Goal: Information Seeking & Learning: Find specific fact

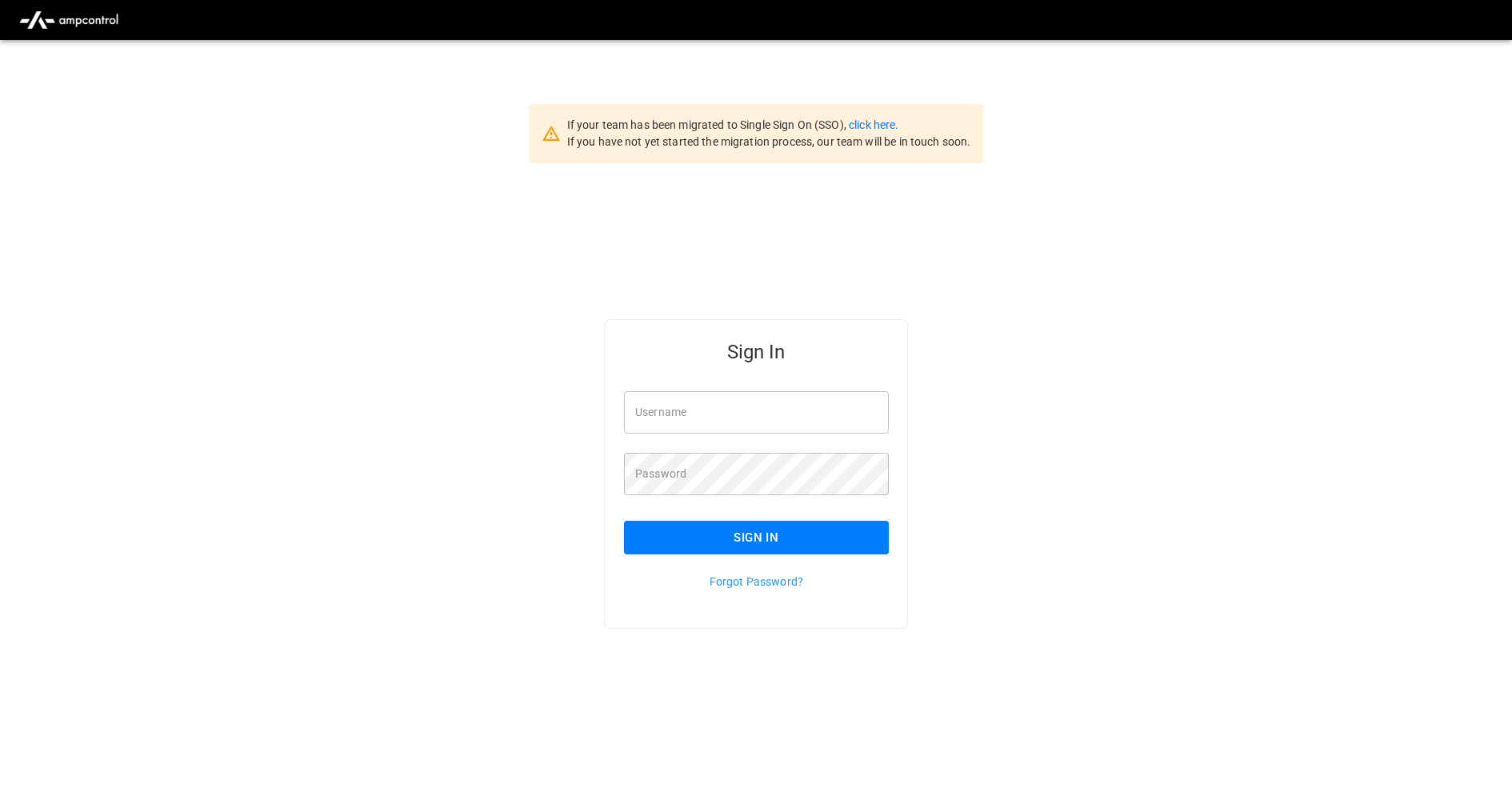
type input "**********"
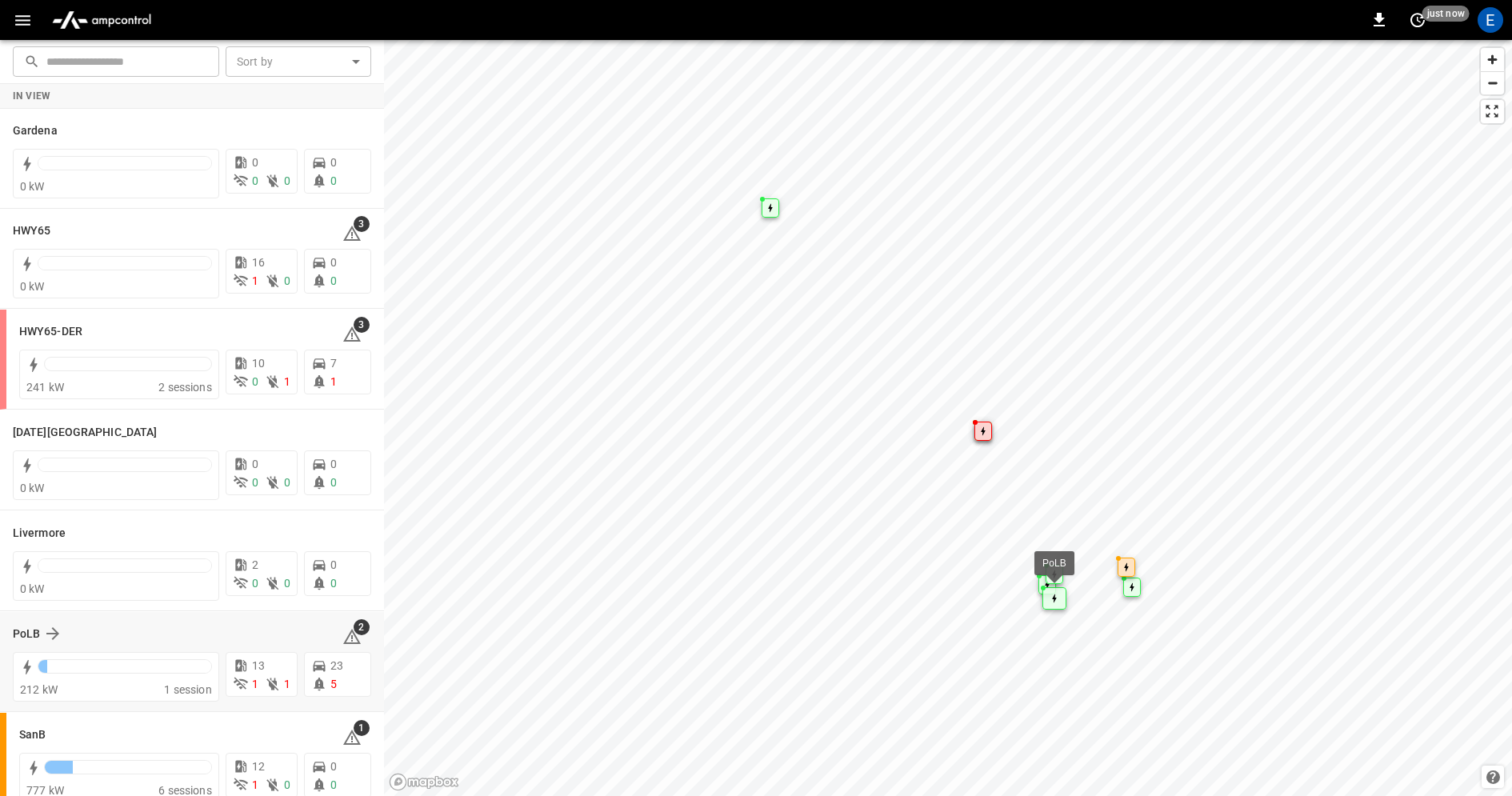
click at [205, 635] on div "PoLB" at bounding box center [168, 633] width 310 height 19
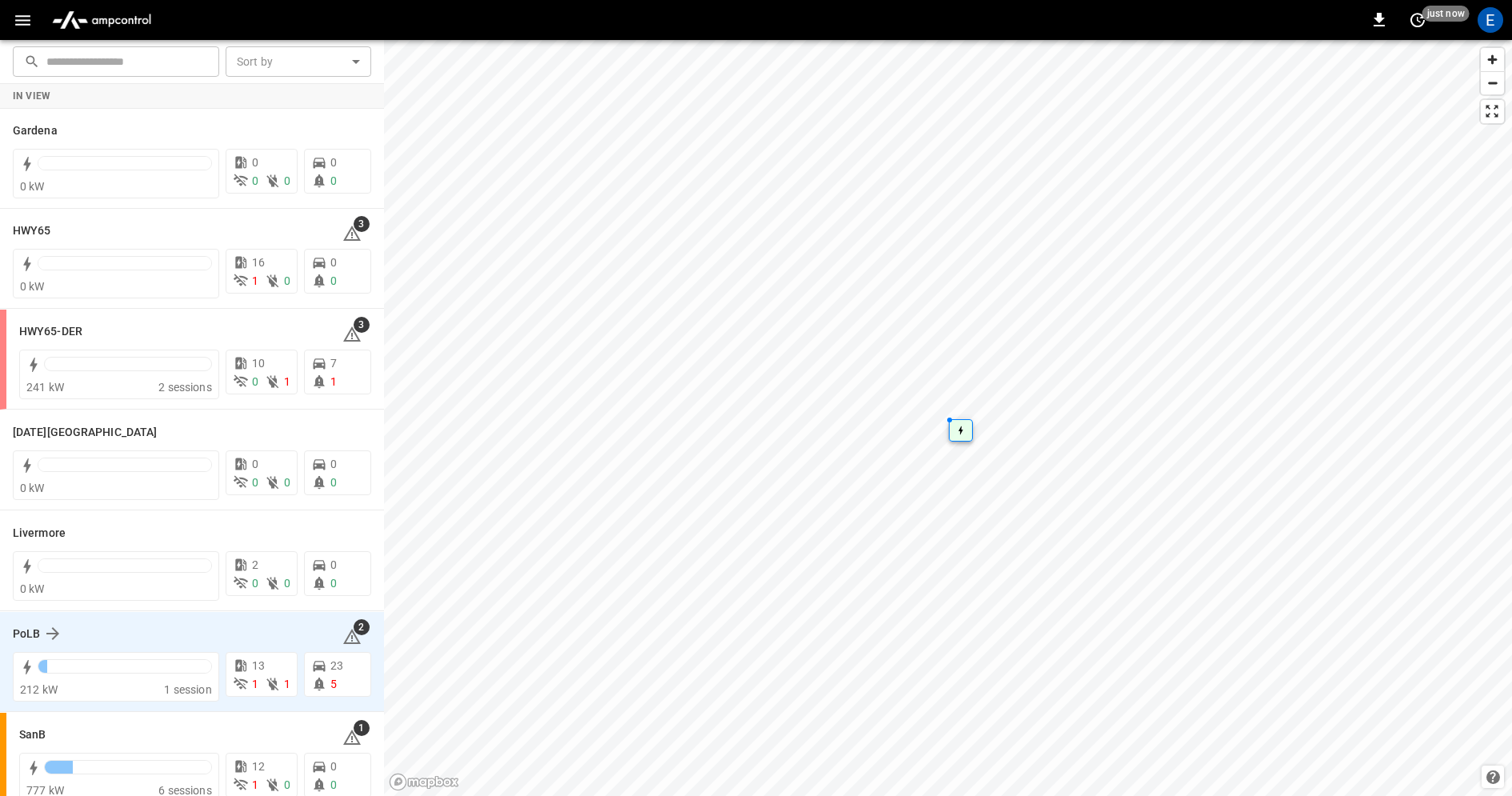
click at [215, 627] on div "PoLB" at bounding box center [168, 633] width 310 height 19
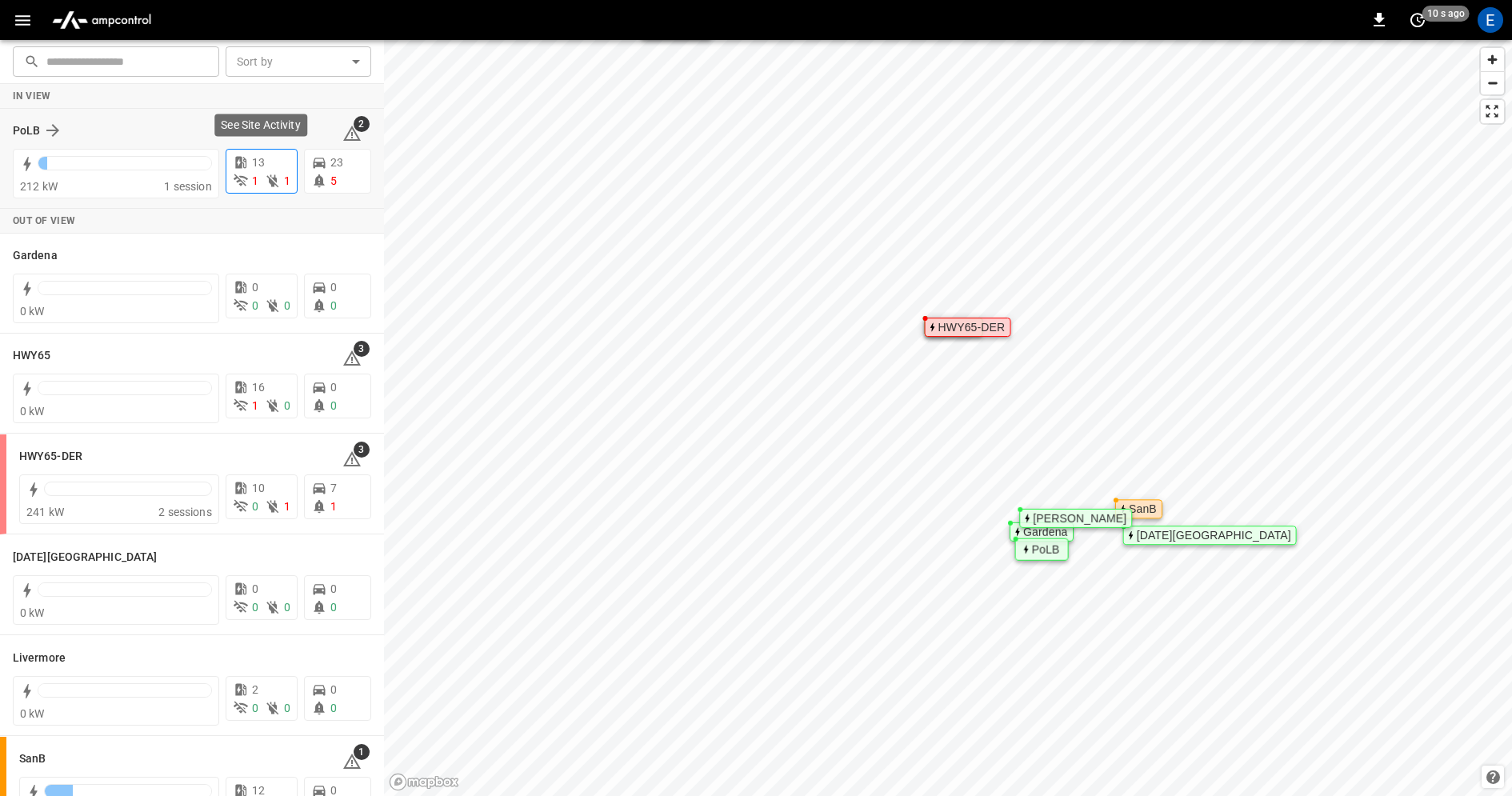
click at [261, 167] on p "13" at bounding box center [259, 162] width 13 height 17
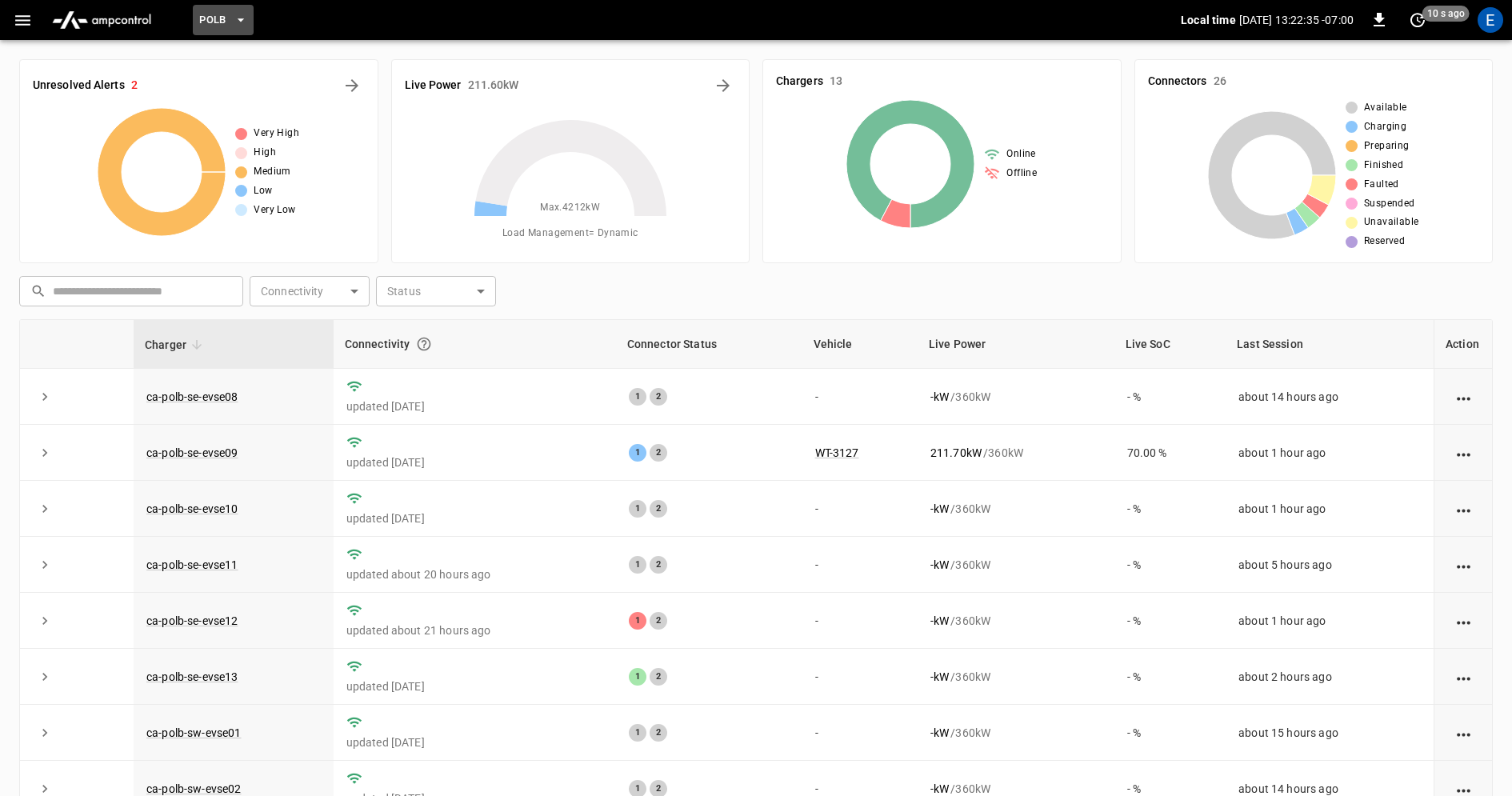
click at [239, 22] on icon "button" at bounding box center [241, 20] width 16 height 16
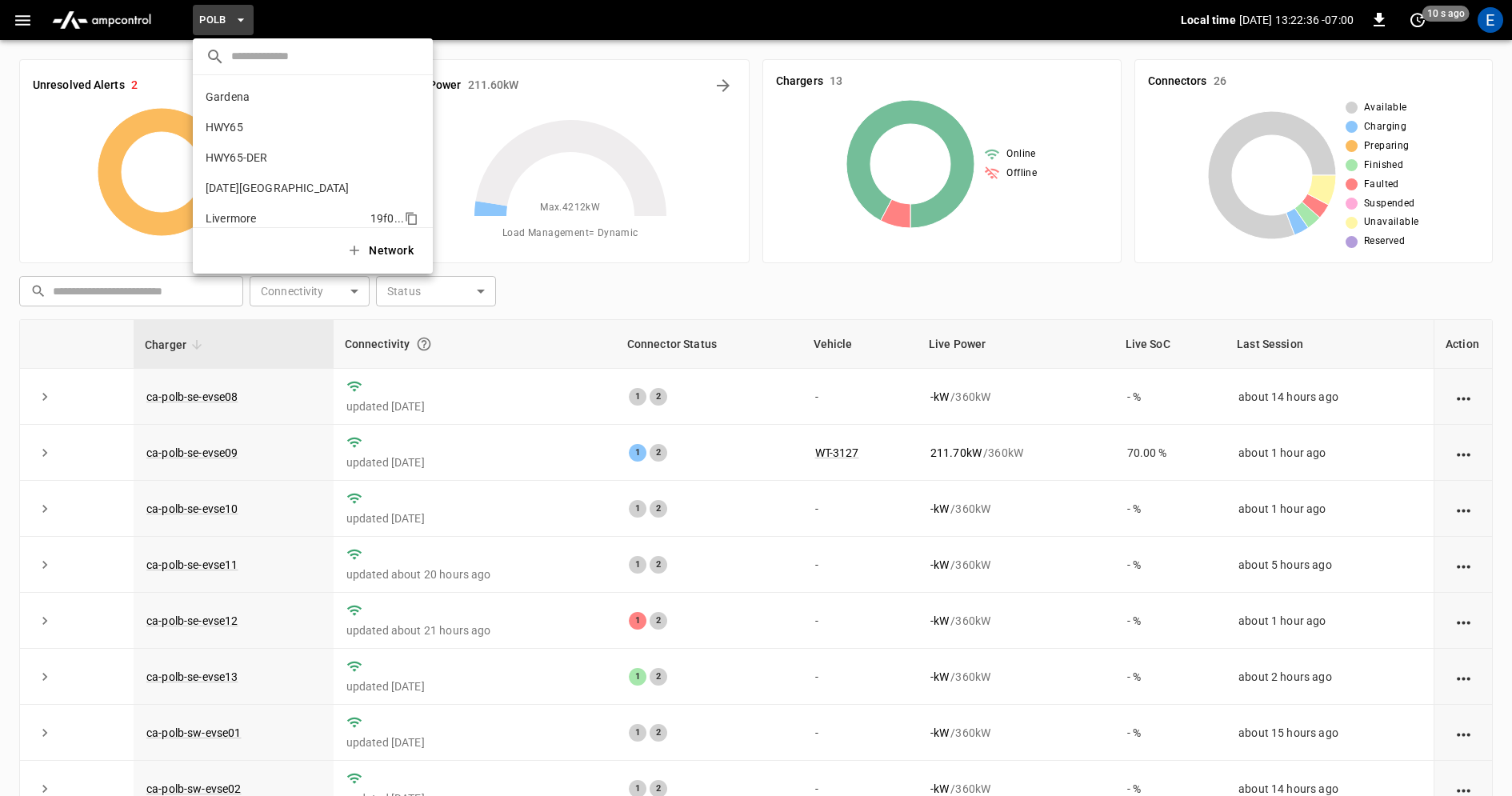
scroll to position [134, 0]
click at [412, 112] on icon "copy" at bounding box center [411, 114] width 14 height 14
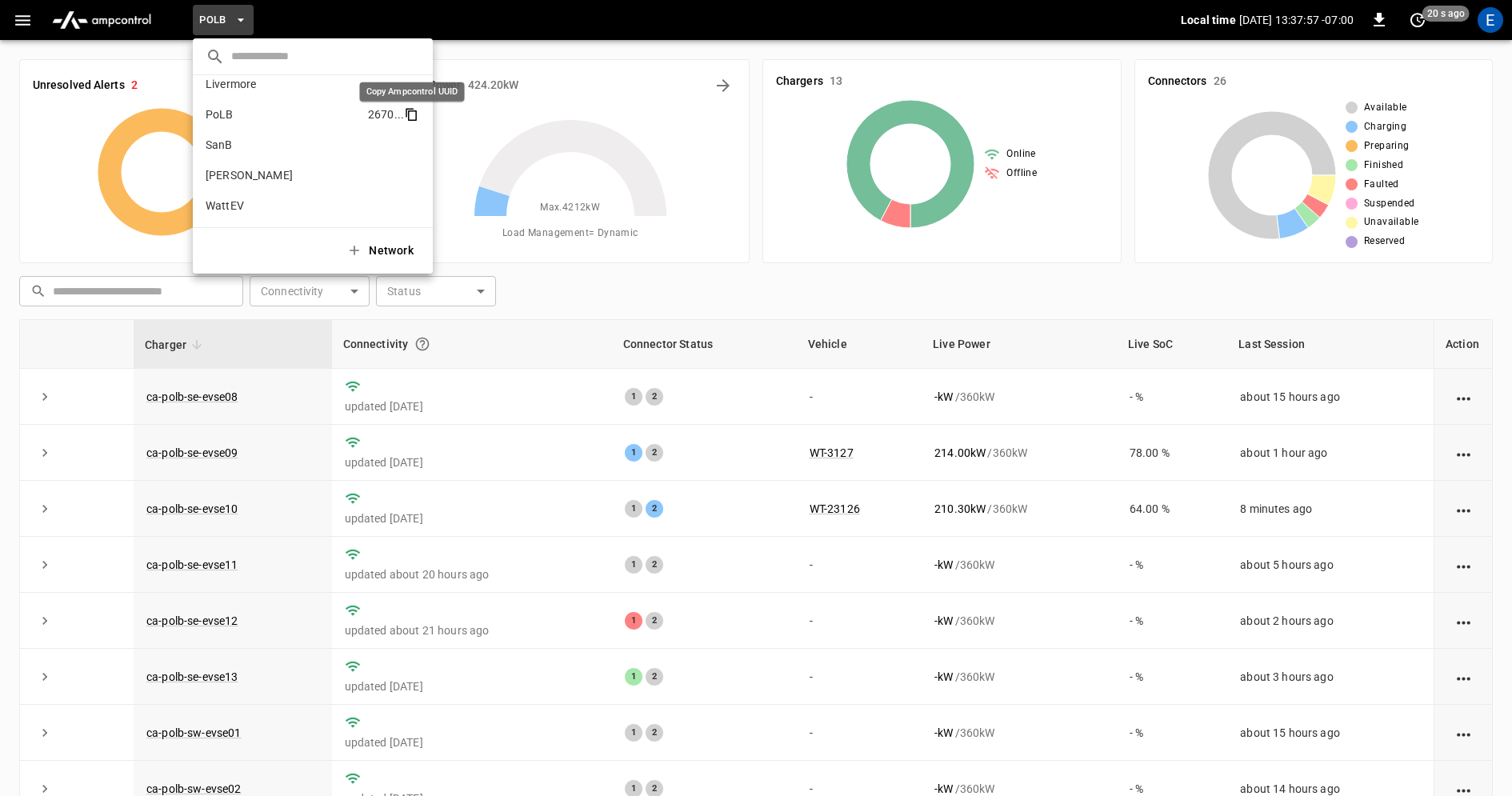
click at [411, 114] on icon "copy" at bounding box center [411, 114] width 14 height 14
click at [34, 30] on div at bounding box center [756, 398] width 1512 height 796
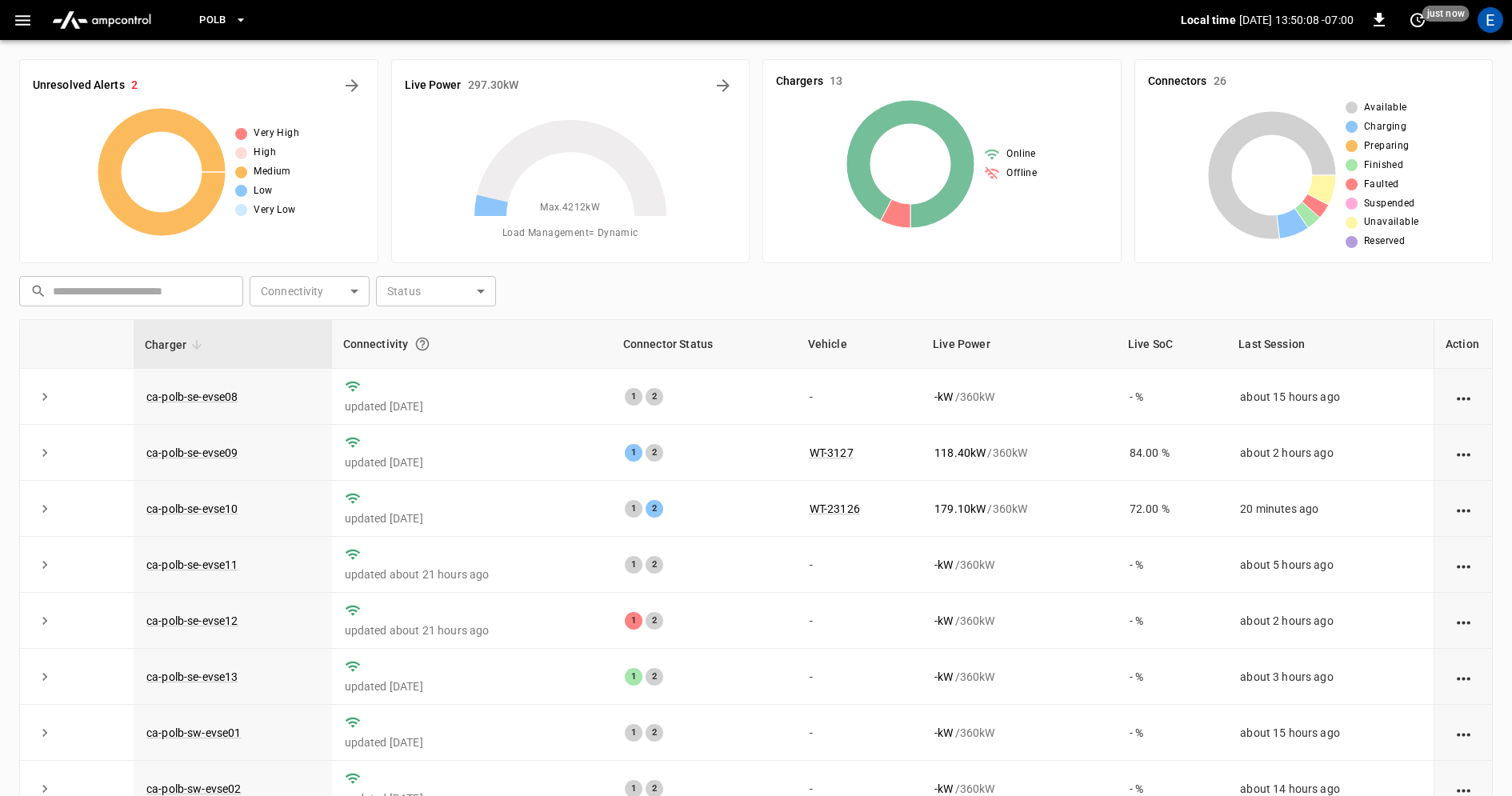
click at [34, 30] on div "​ Gardena 0b5e ... HWY65 26fb ... HWY65-DER [DATE].. [DATE][GEOGRAPHIC_DATA] c8…" at bounding box center [756, 398] width 1512 height 796
click at [17, 20] on icon "button" at bounding box center [23, 21] width 15 height 11
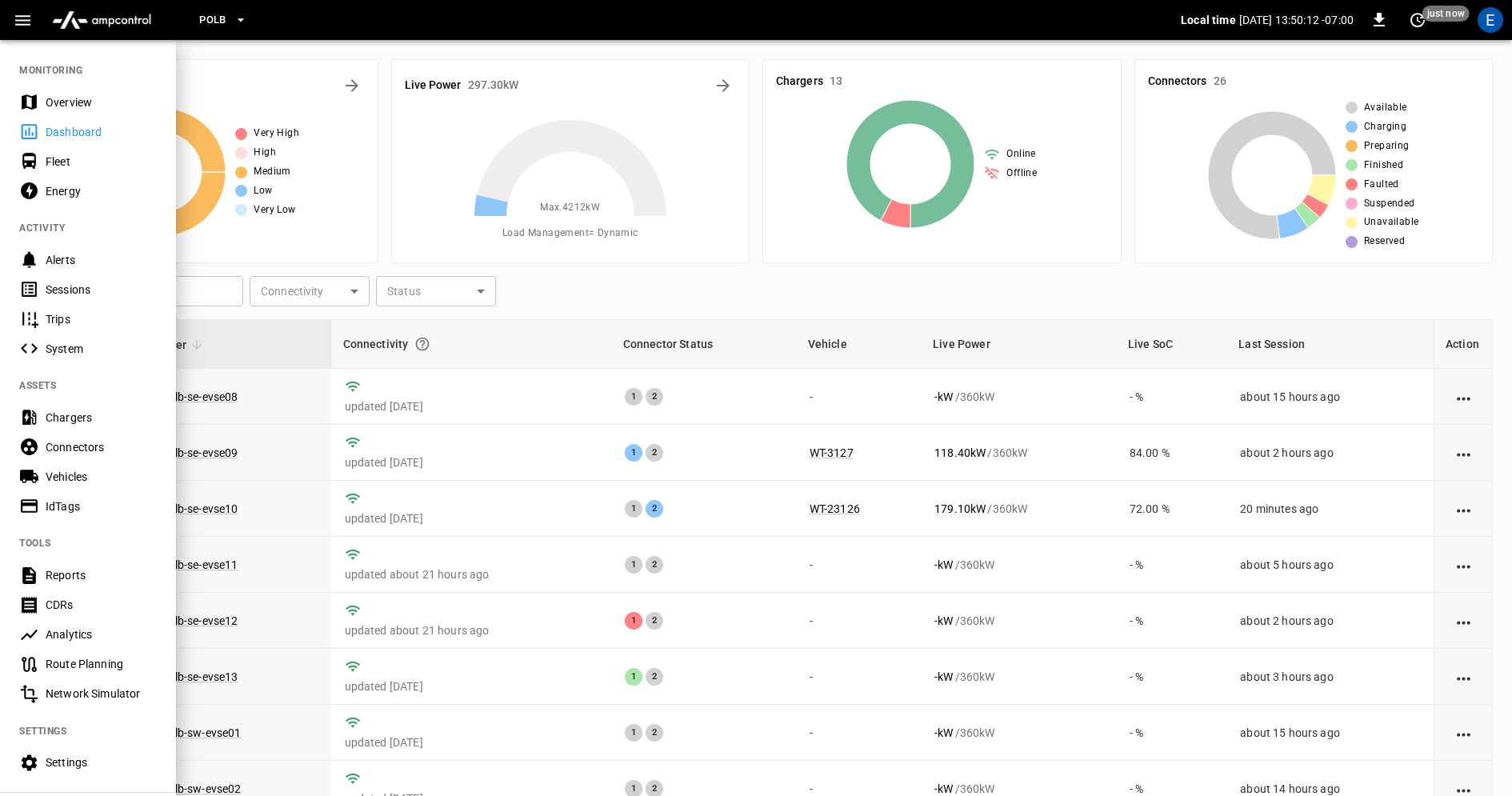
click at [84, 503] on div "IdTags" at bounding box center [101, 507] width 111 height 16
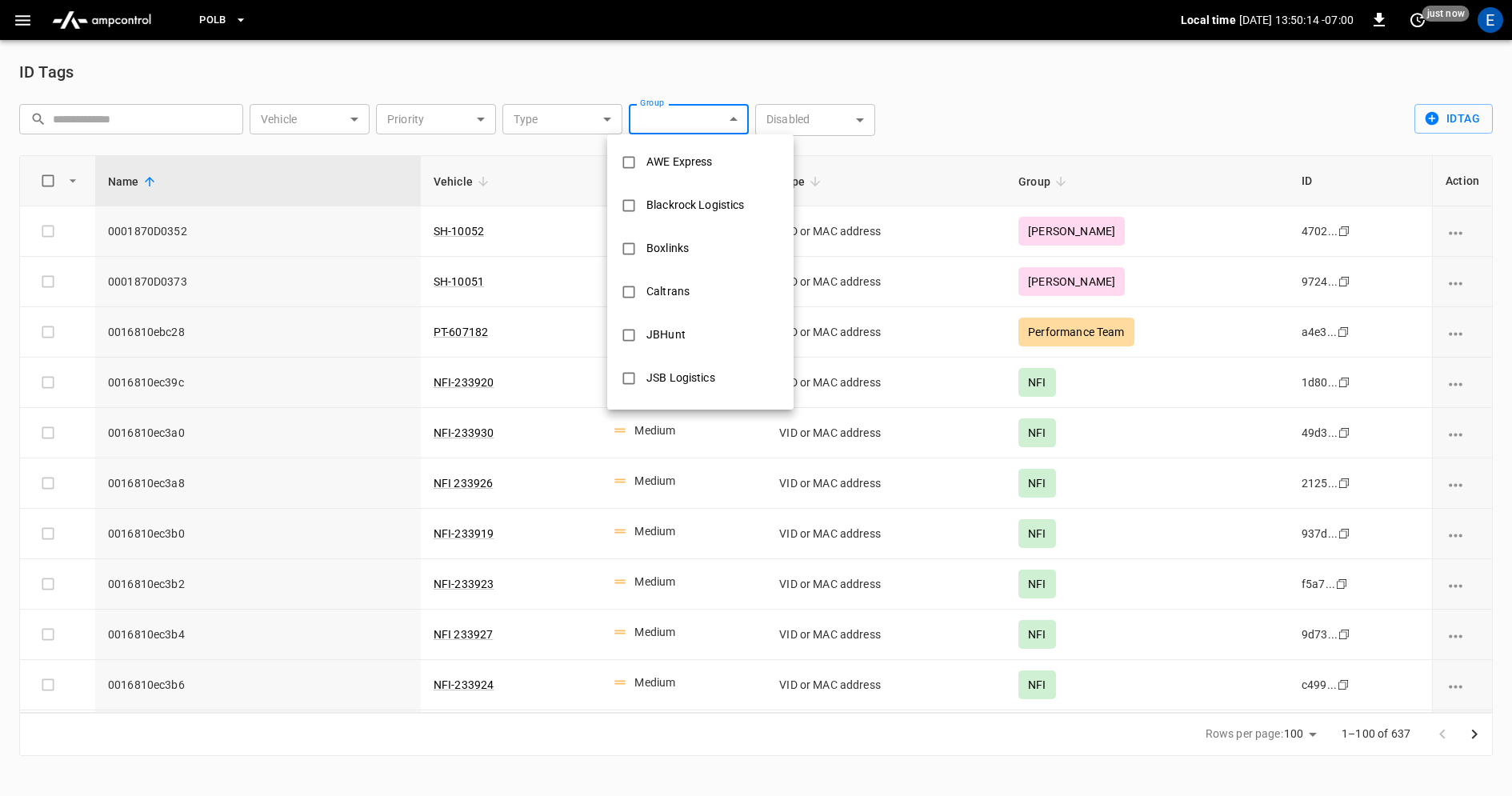
click at [707, 124] on body "PoLB Local time [DATE] 13:50:14 -07:00 0 just now E ID Tags ​ ​ Vehicle ​ Vehic…" at bounding box center [756, 388] width 1512 height 775
click at [435, 124] on div at bounding box center [756, 398] width 1512 height 796
click at [435, 124] on body "PoLB Local time [DATE] 13:50:23 -07:00 0 10 s ago E ID Tags ​ ​ Vehicle ​ Vehic…" at bounding box center [756, 388] width 1512 height 775
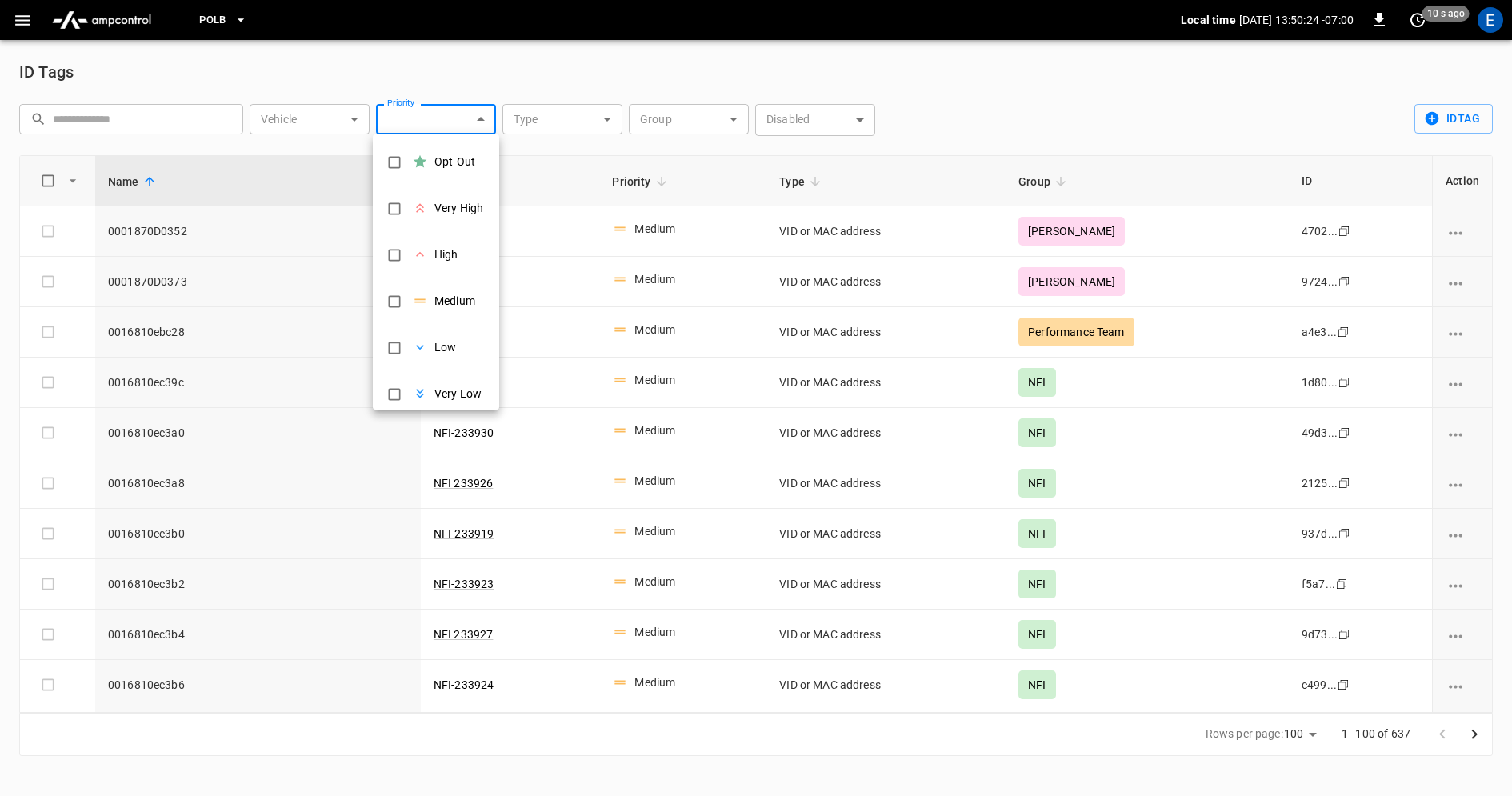
click at [340, 111] on div at bounding box center [756, 398] width 1512 height 796
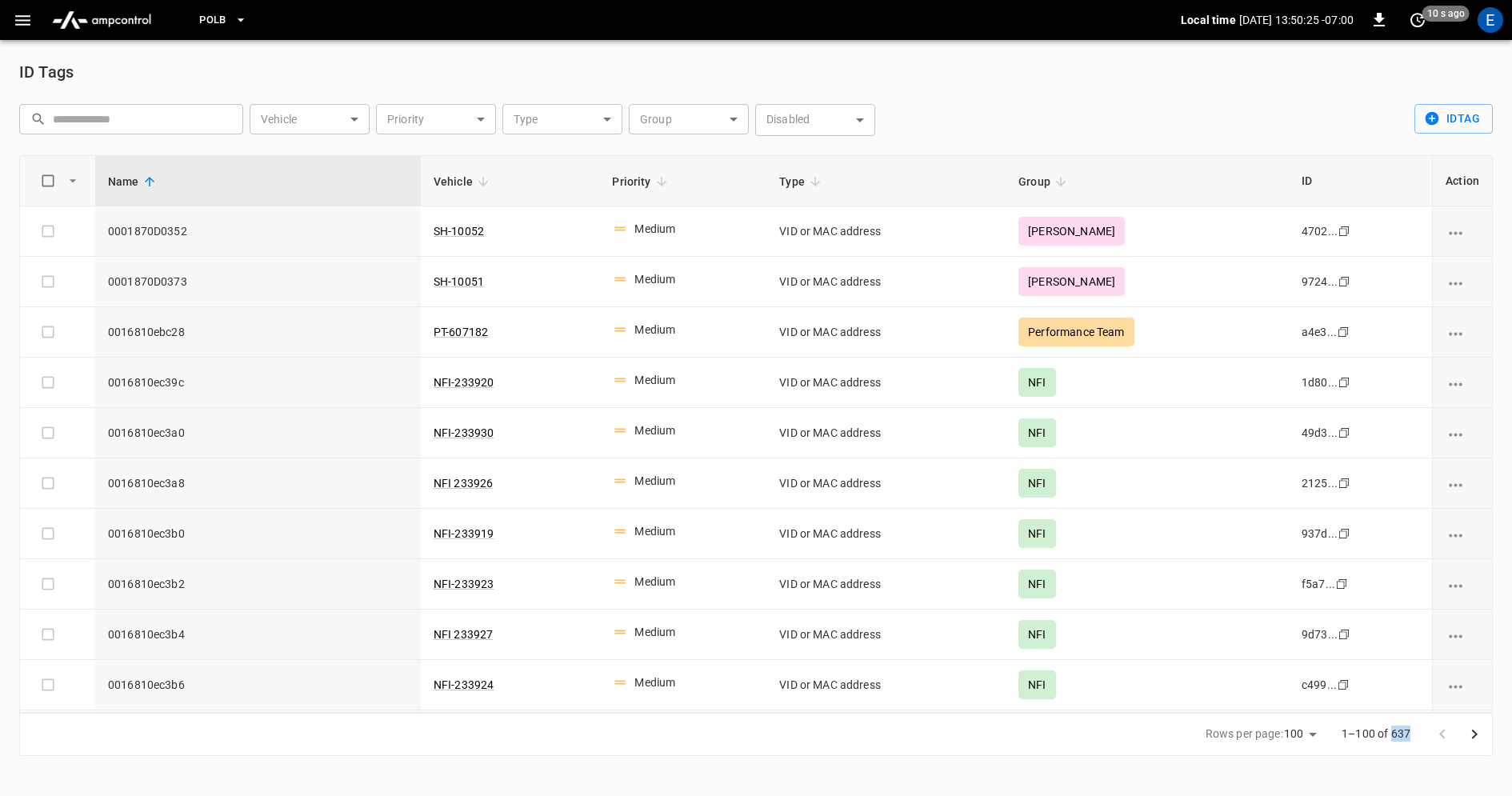
click at [340, 111] on body "PoLB Local time [DATE] 13:50:25 -07:00 0 10 s ago E ID Tags ​ ​ Vehicle ​ Vehic…" at bounding box center [756, 388] width 1512 height 775
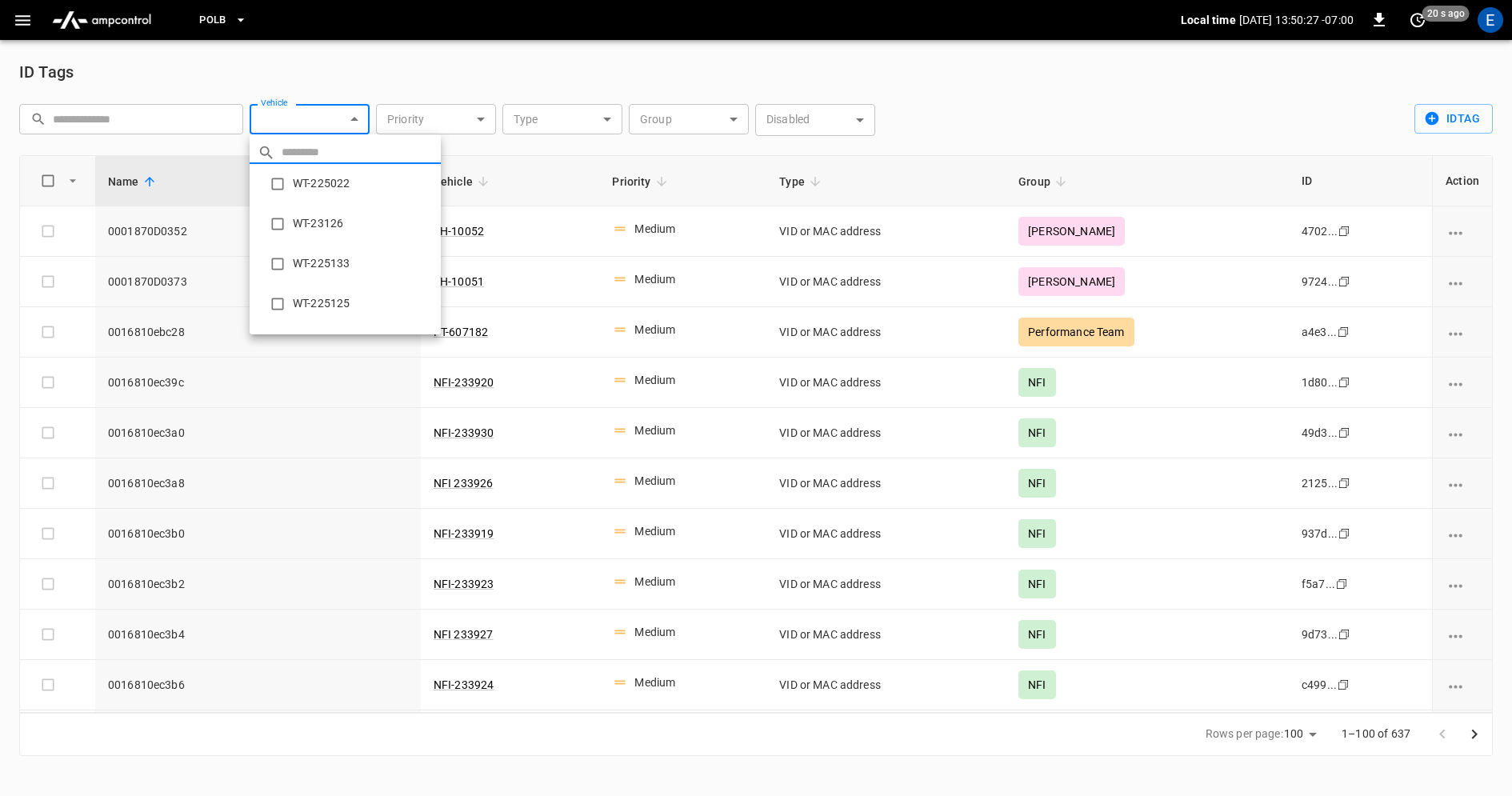
click at [800, 124] on div at bounding box center [756, 398] width 1512 height 796
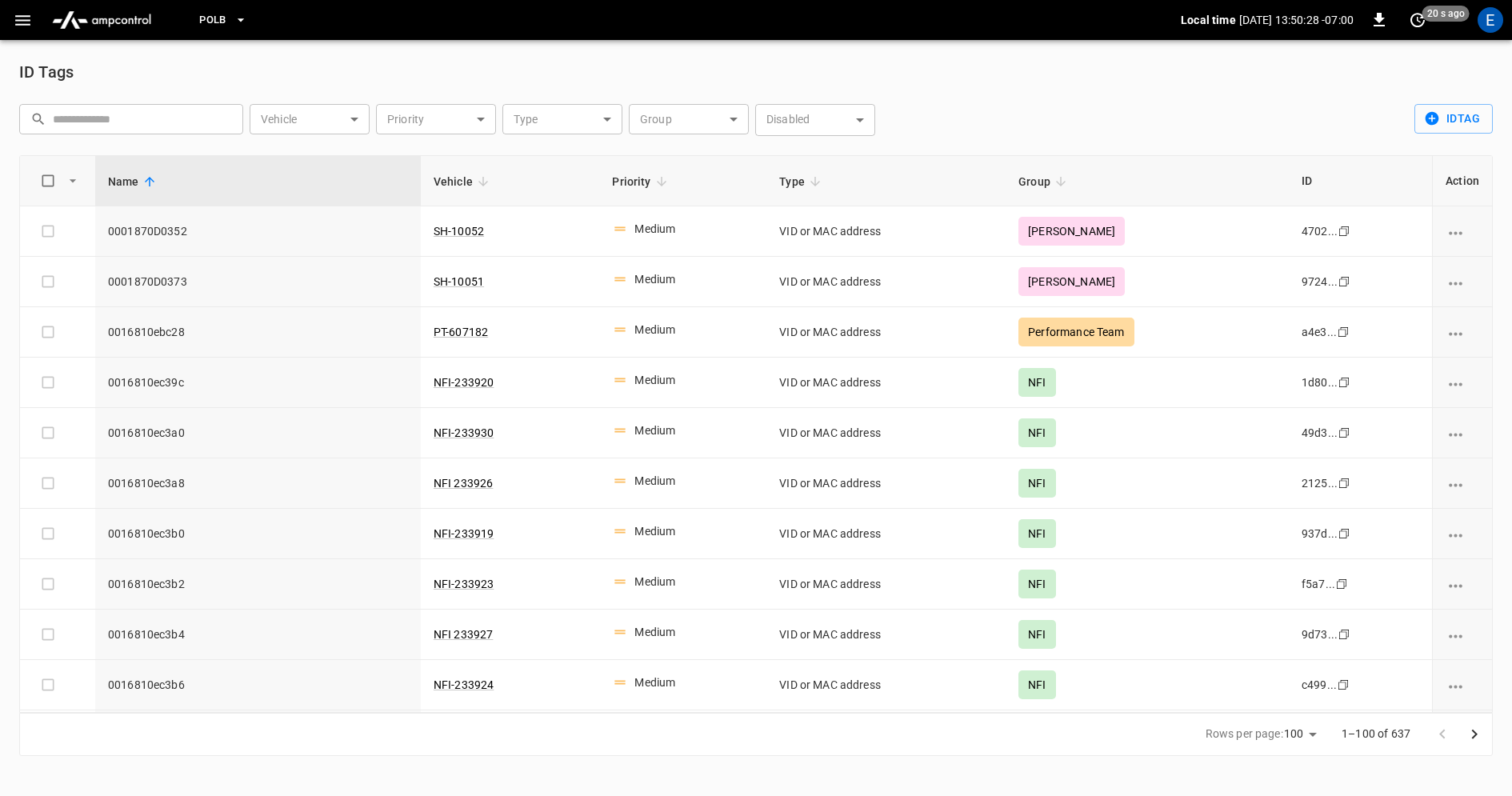
click at [800, 124] on div at bounding box center [756, 398] width 1512 height 796
click at [800, 124] on body "PoLB Local time [DATE] 13:50:28 -07:00 0 20 s ago E ID Tags ​ ​ Vehicle ​ Vehic…" at bounding box center [756, 388] width 1512 height 775
click at [465, 123] on div at bounding box center [756, 398] width 1512 height 796
click at [465, 123] on body "PoLB Local time [DATE] 13:50:30 -07:00 0 20 s ago E ID Tags ​ ​ Vehicle ​ Vehic…" at bounding box center [756, 388] width 1512 height 775
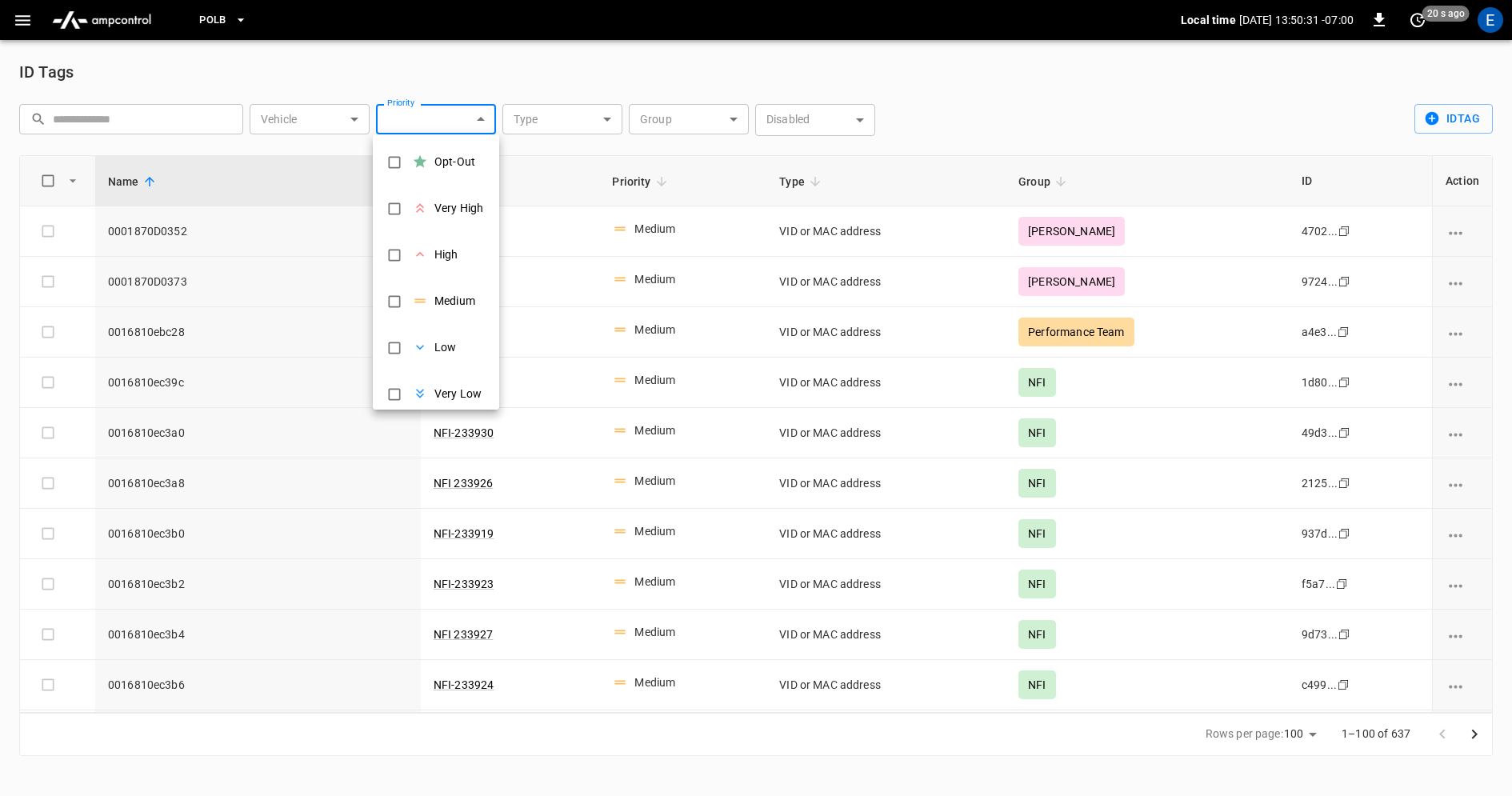
click at [487, 76] on div at bounding box center [756, 398] width 1512 height 796
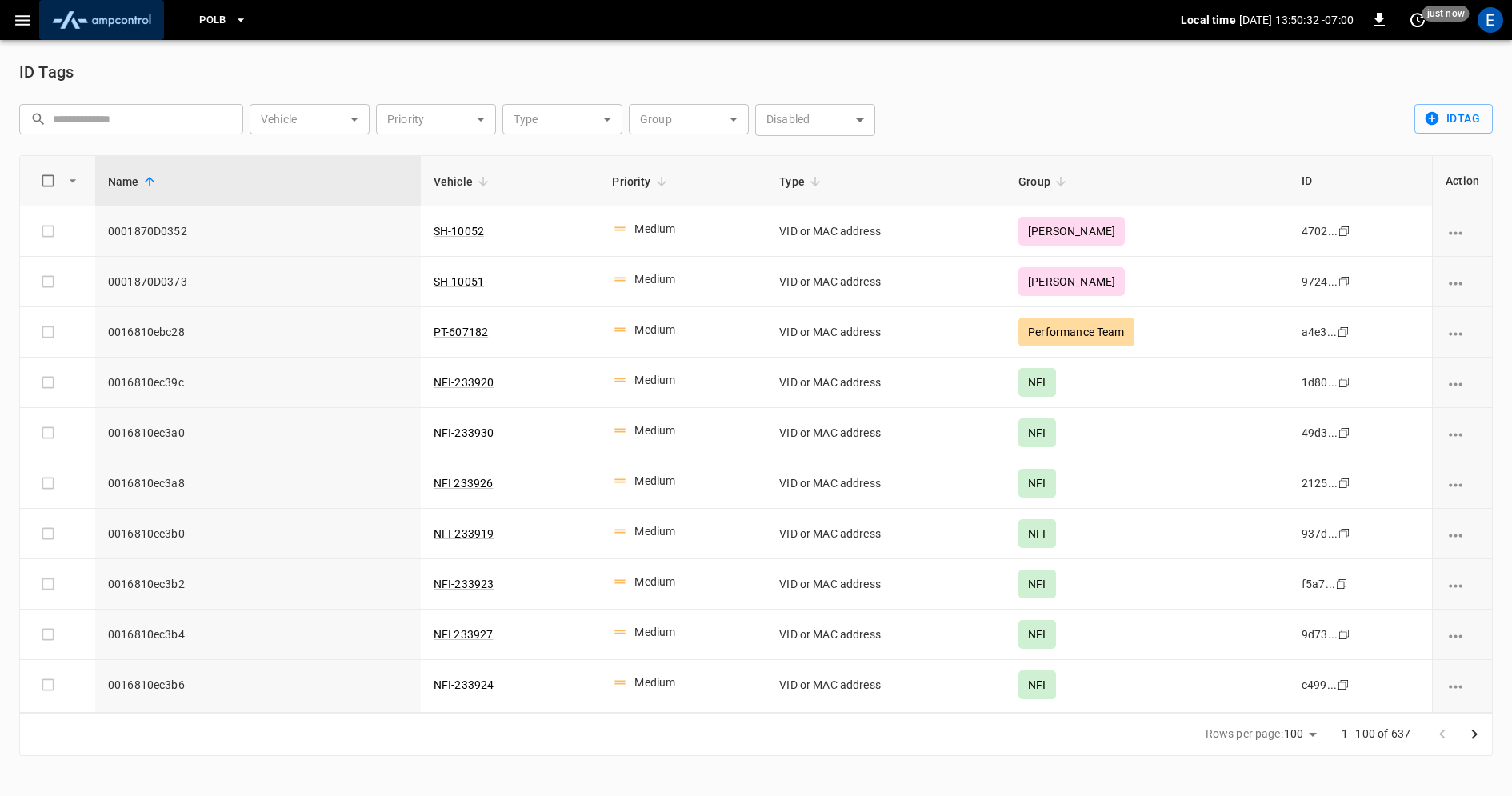
click at [104, 21] on img "menu" at bounding box center [102, 20] width 112 height 31
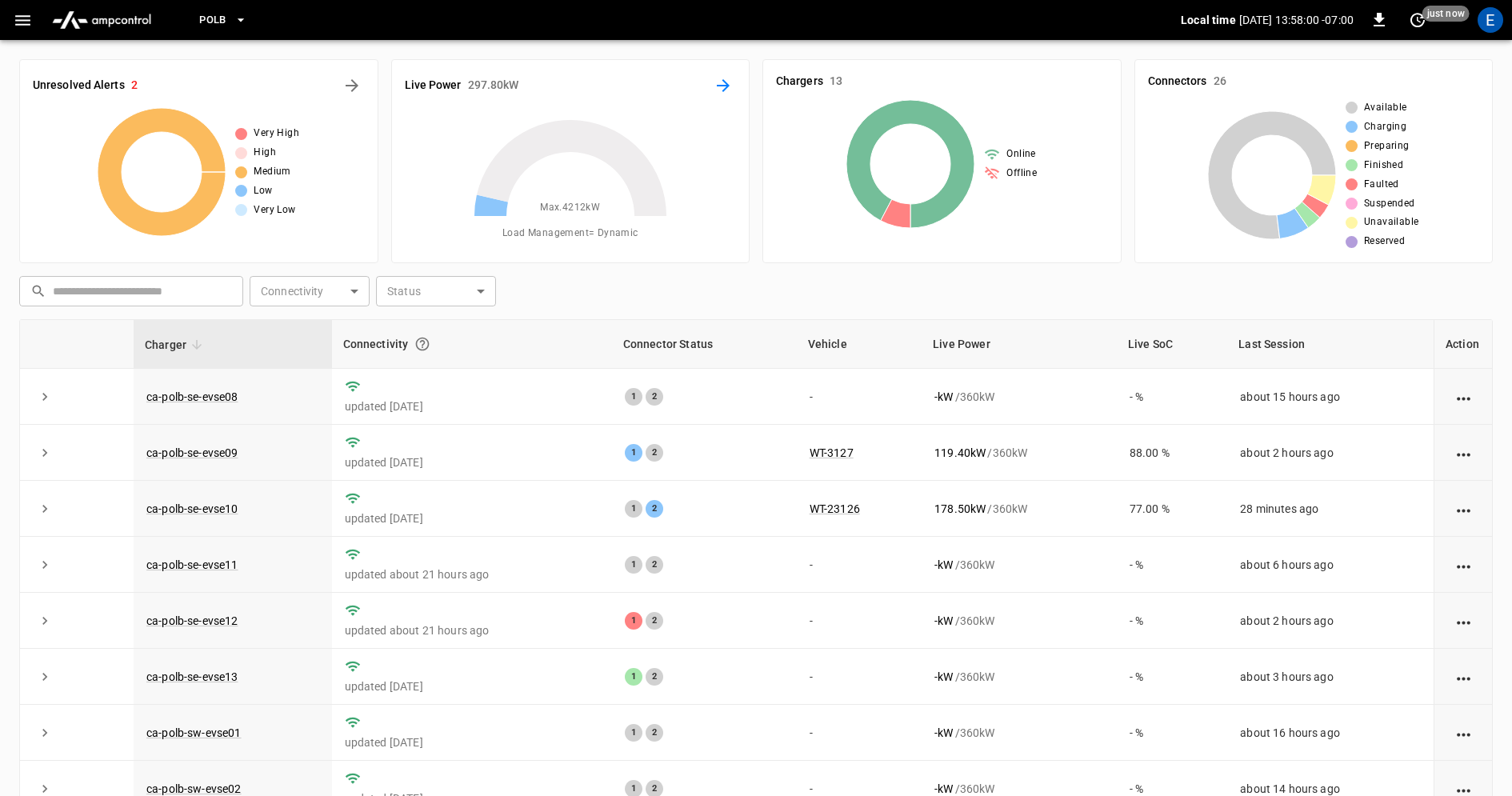
click at [729, 87] on icon "Energy Overview" at bounding box center [723, 85] width 19 height 19
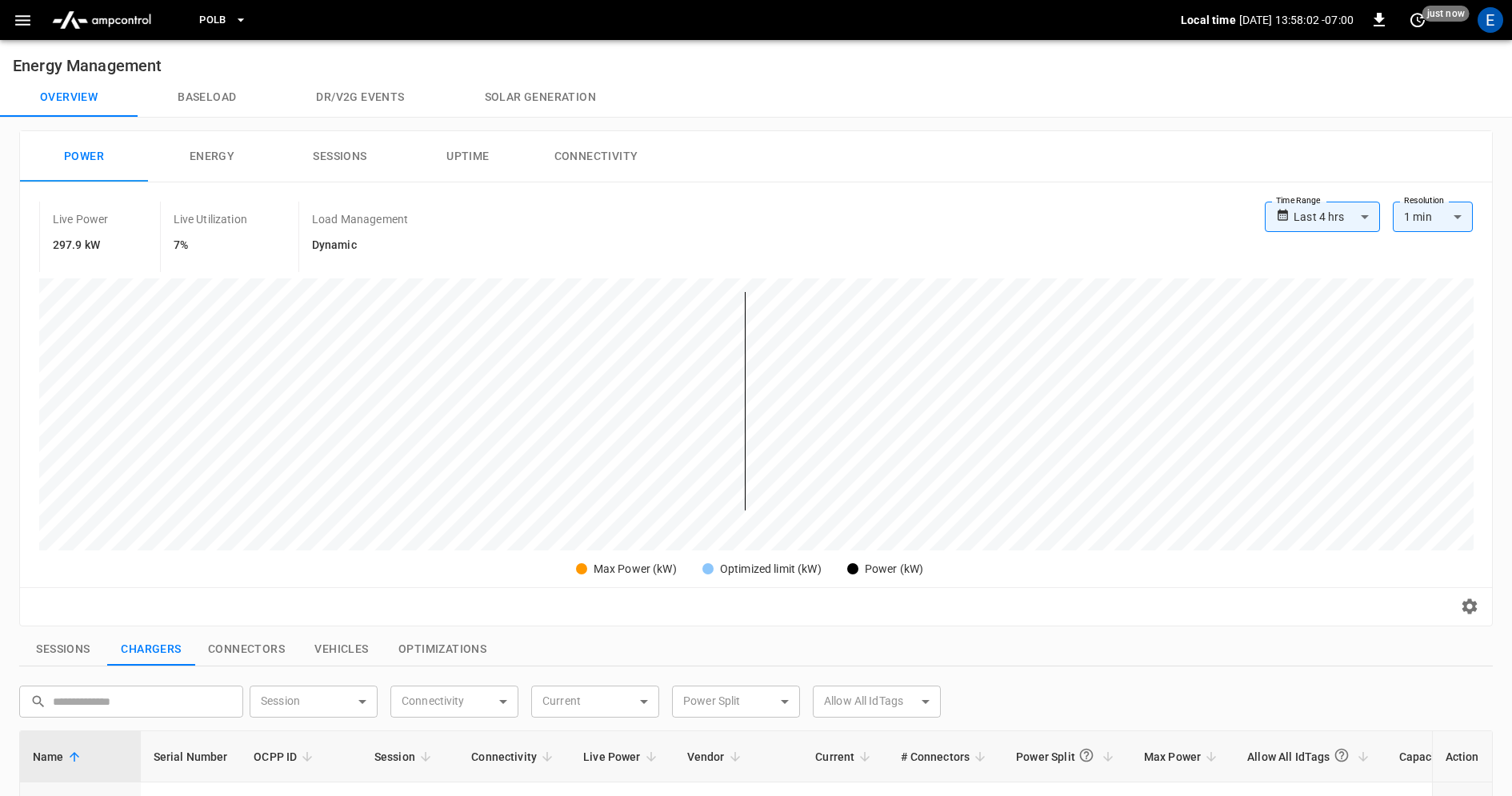
click at [110, 22] on img "menu" at bounding box center [102, 20] width 112 height 31
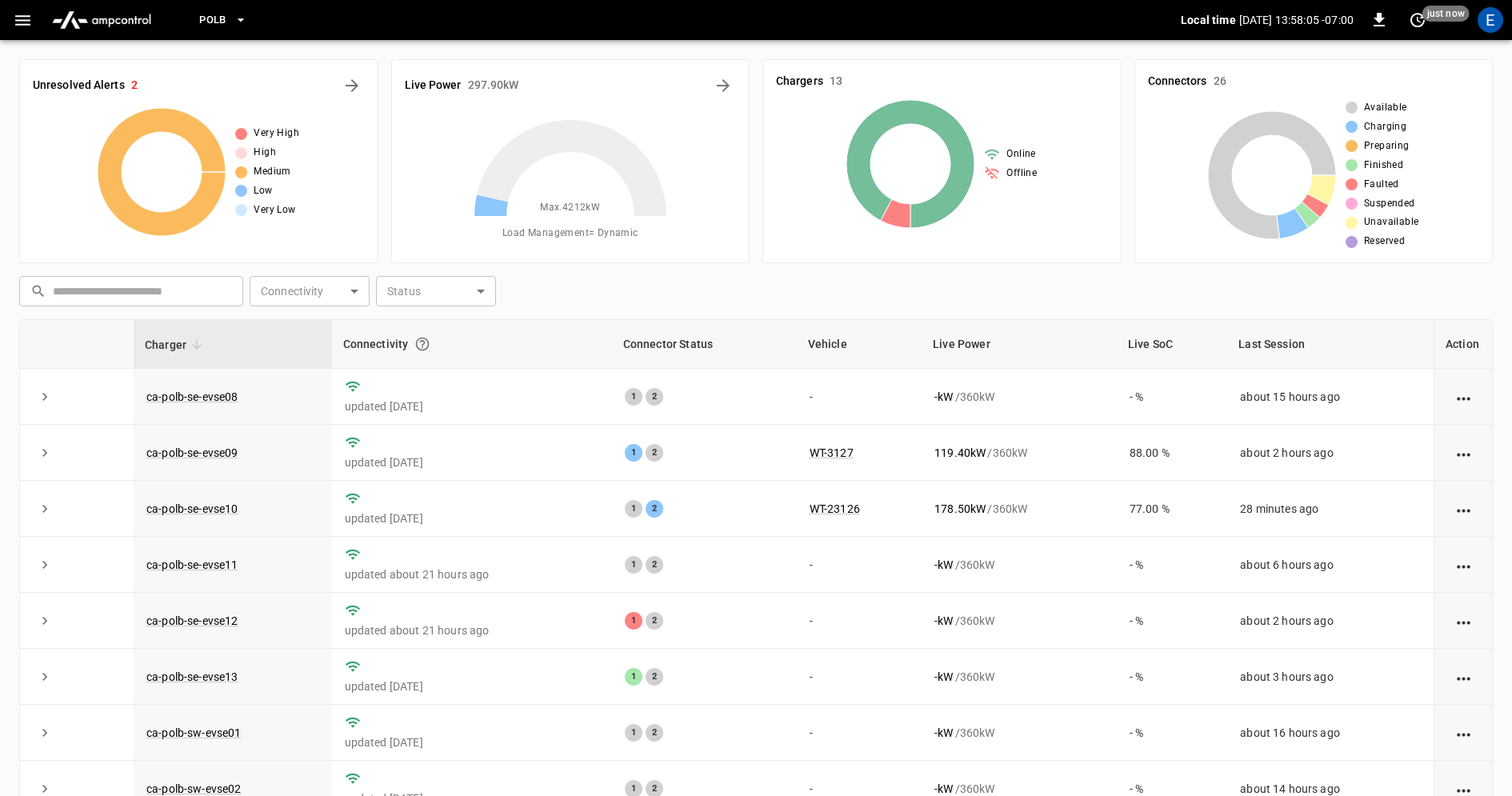
click at [18, 8] on button "button" at bounding box center [23, 20] width 32 height 30
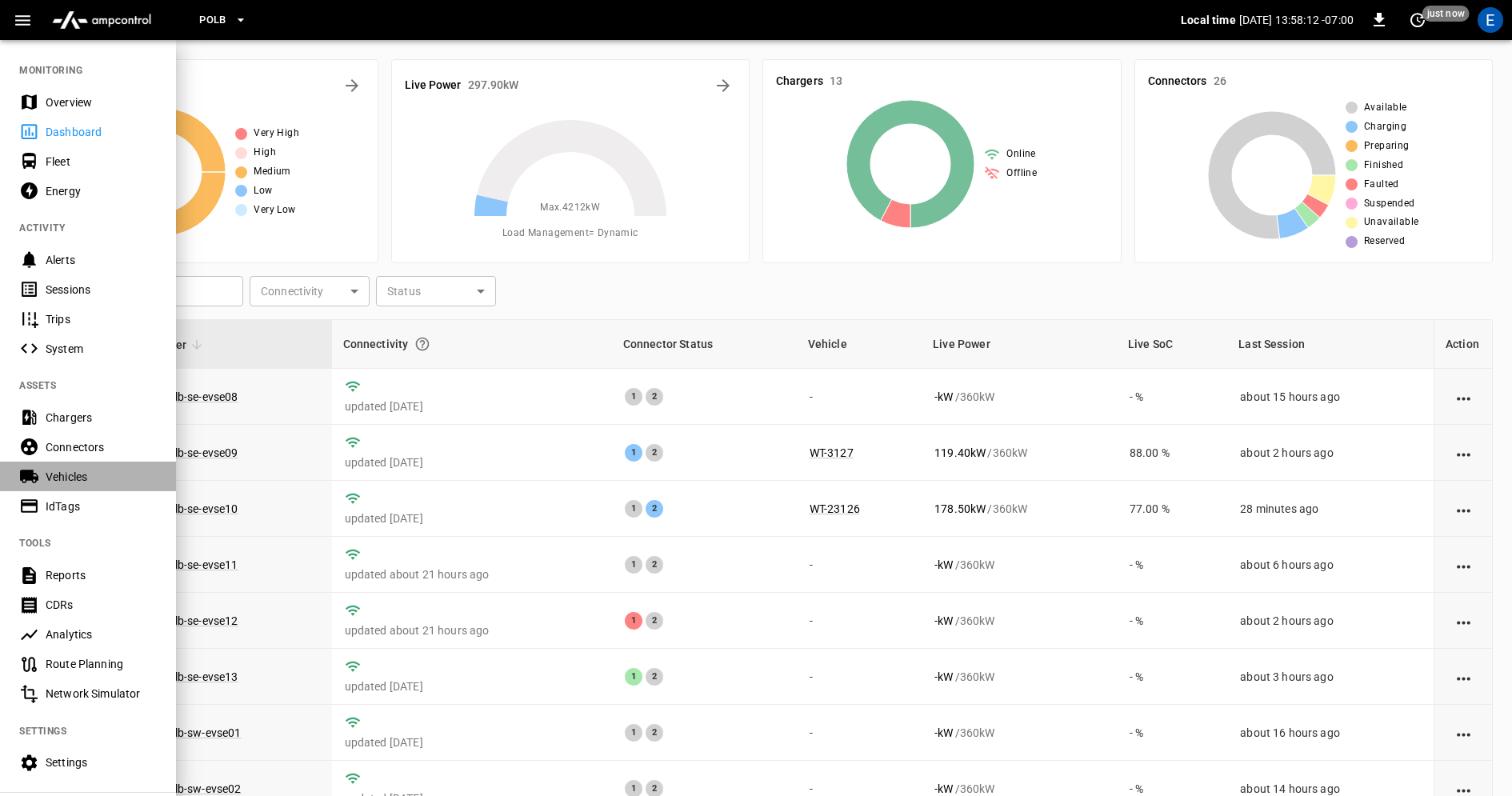
click at [88, 480] on div "Vehicles" at bounding box center [101, 477] width 111 height 16
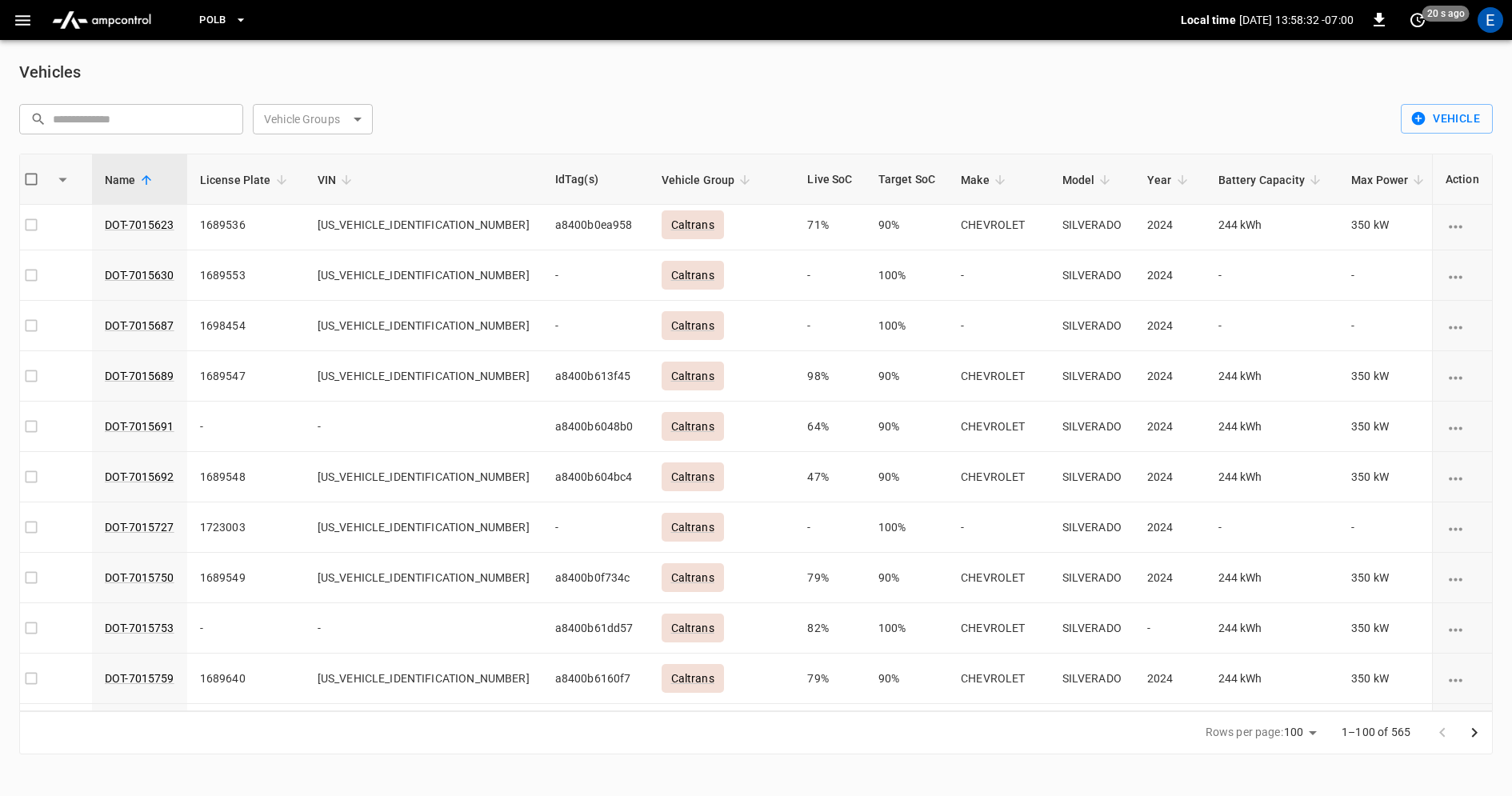
scroll to position [4500, 17]
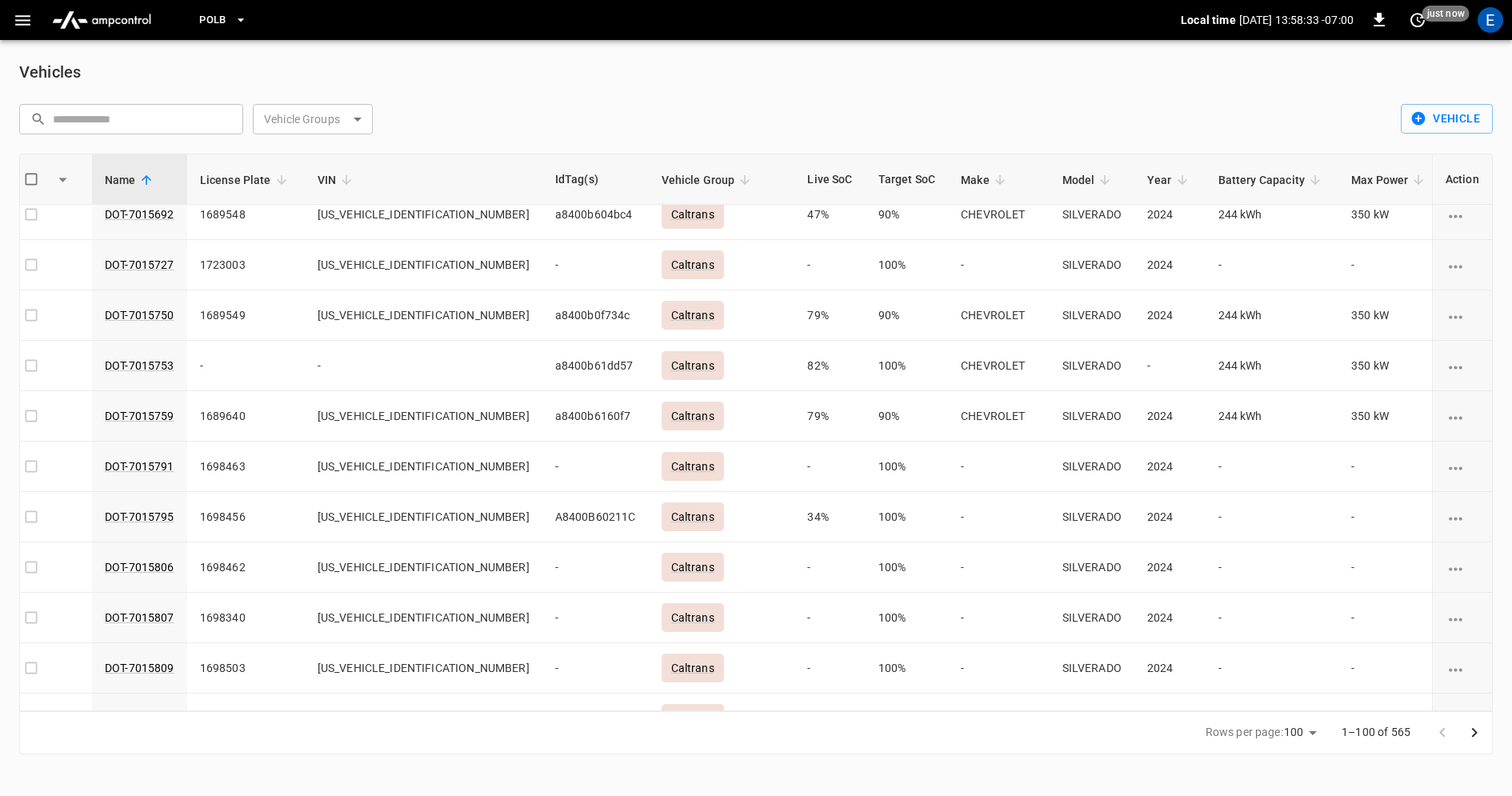
click at [349, 118] on body "PoLB Local time [DATE] 13:58:33 -07:00 0 just now E Vehicles ​ ​ Vehicle Groups…" at bounding box center [756, 387] width 1512 height 773
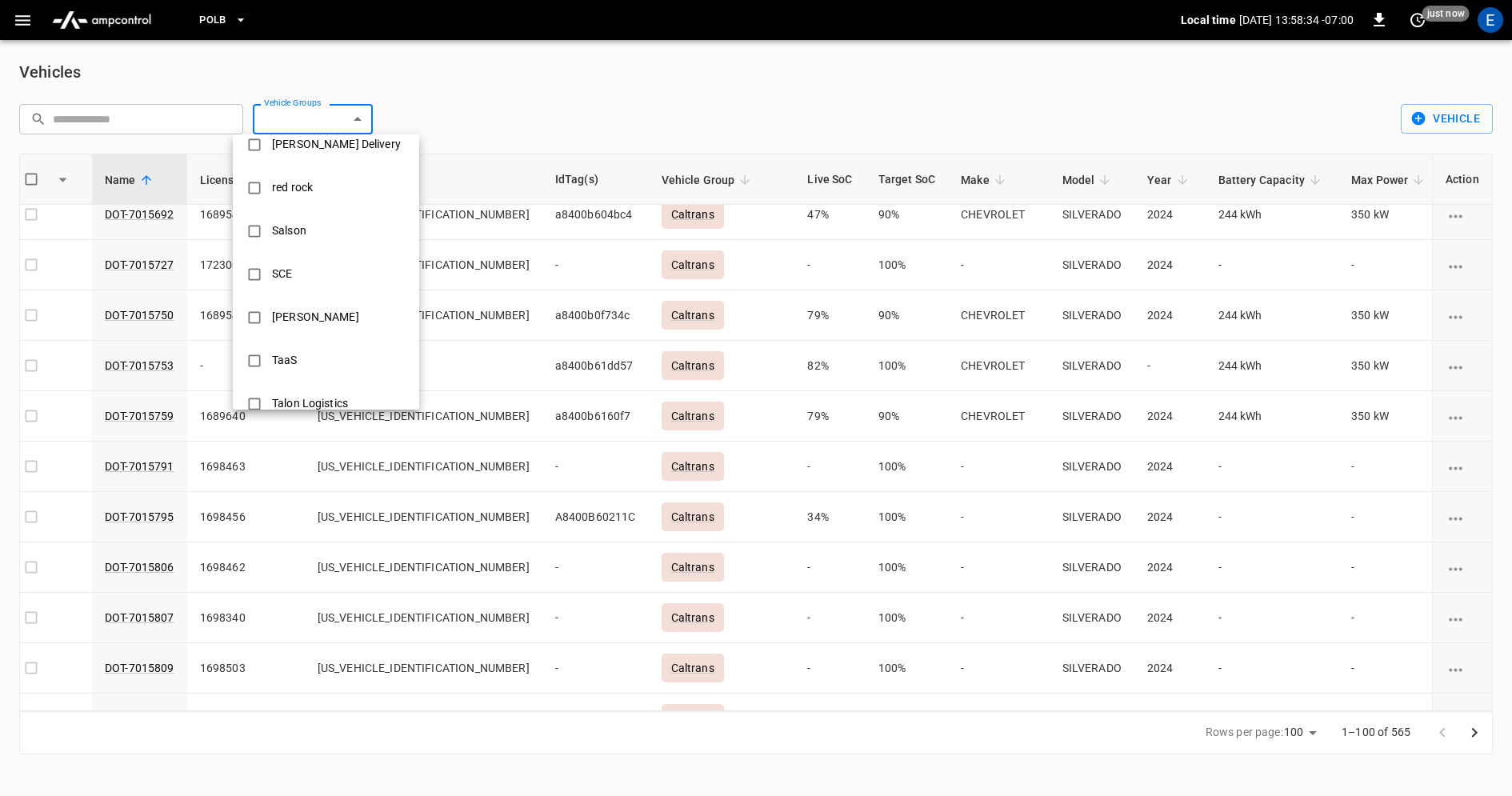
scroll to position [904, 0]
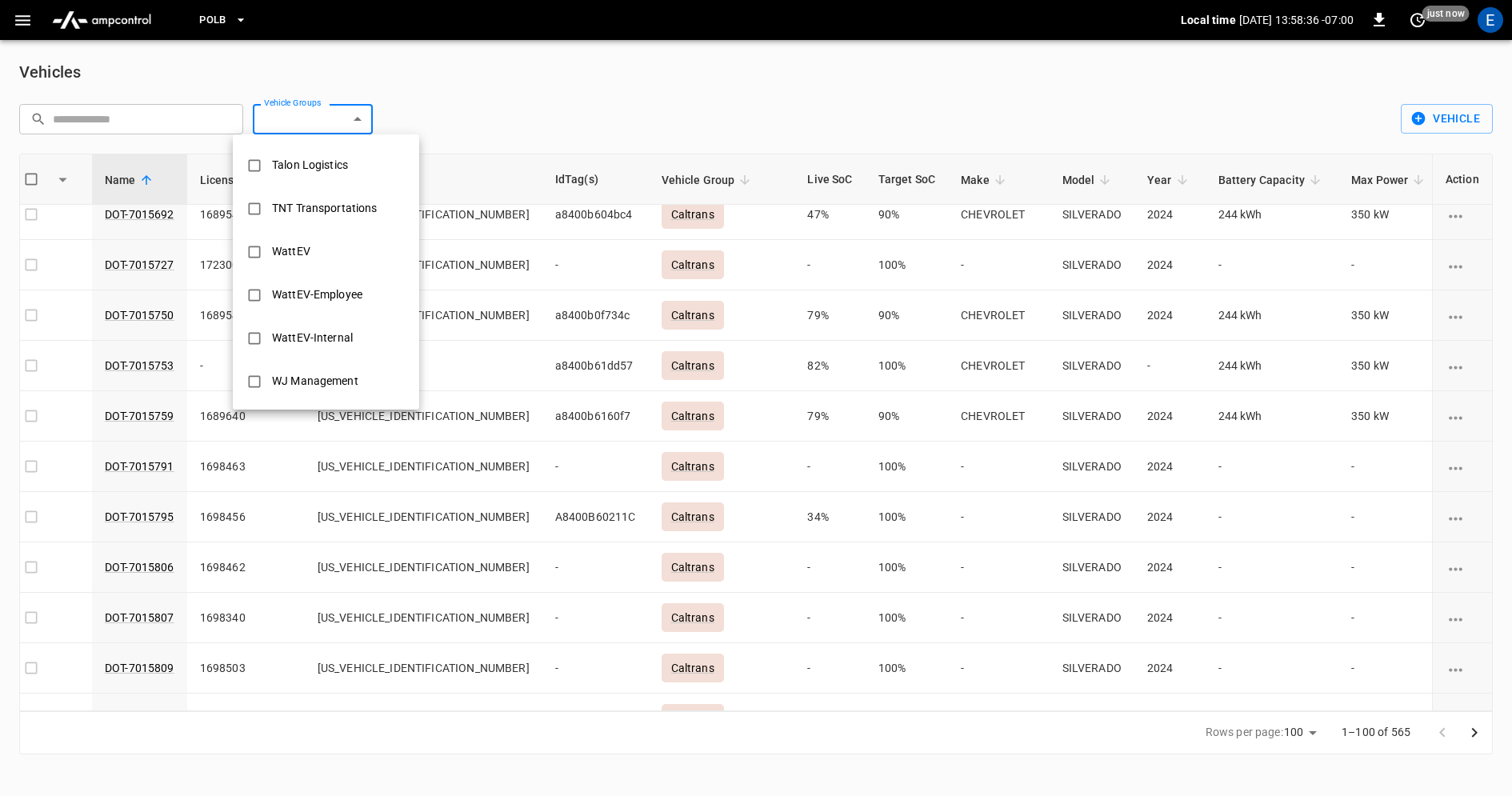
click at [319, 337] on div "WattEV-Internal" at bounding box center [312, 338] width 100 height 30
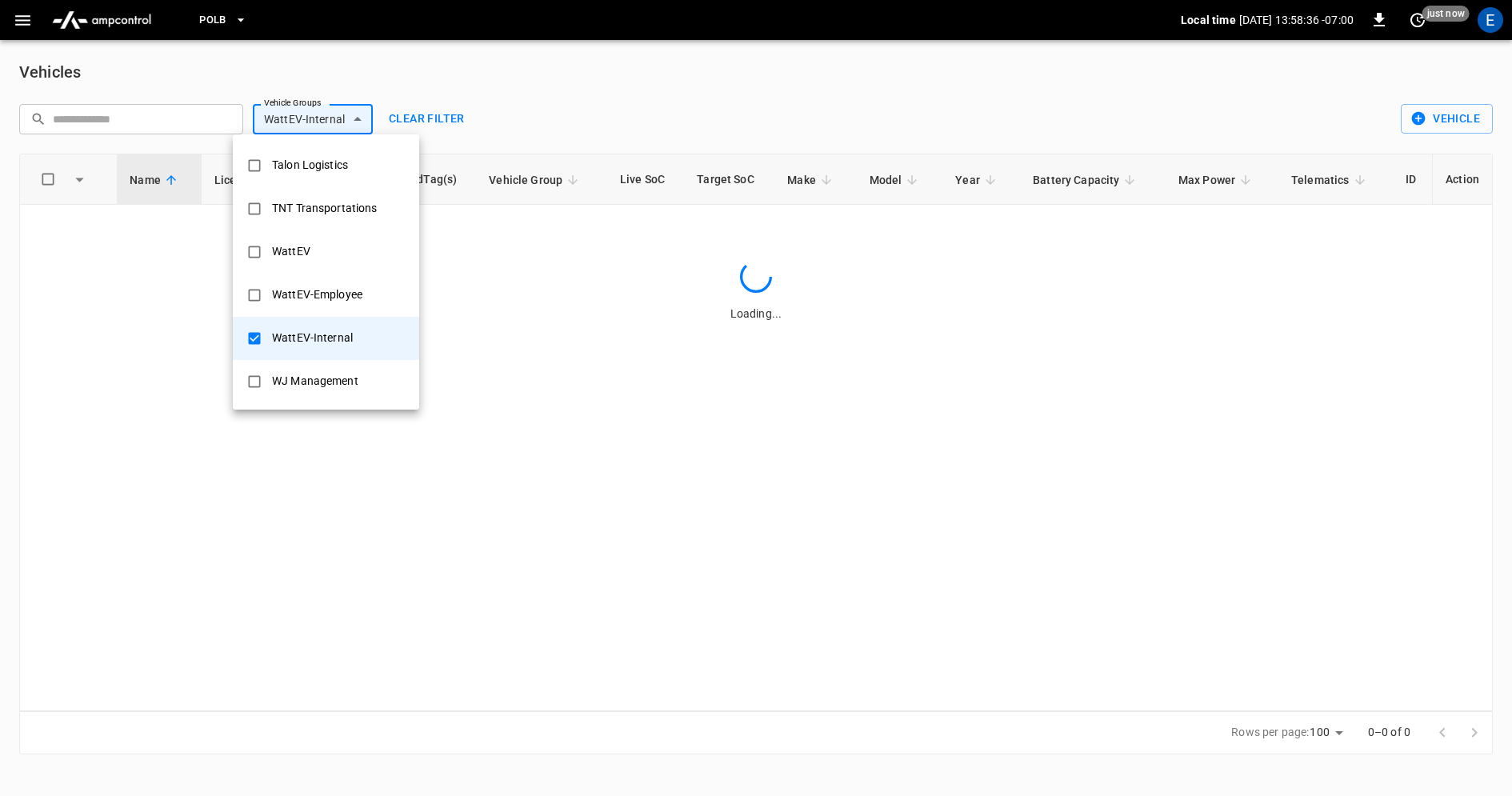
scroll to position [0, 0]
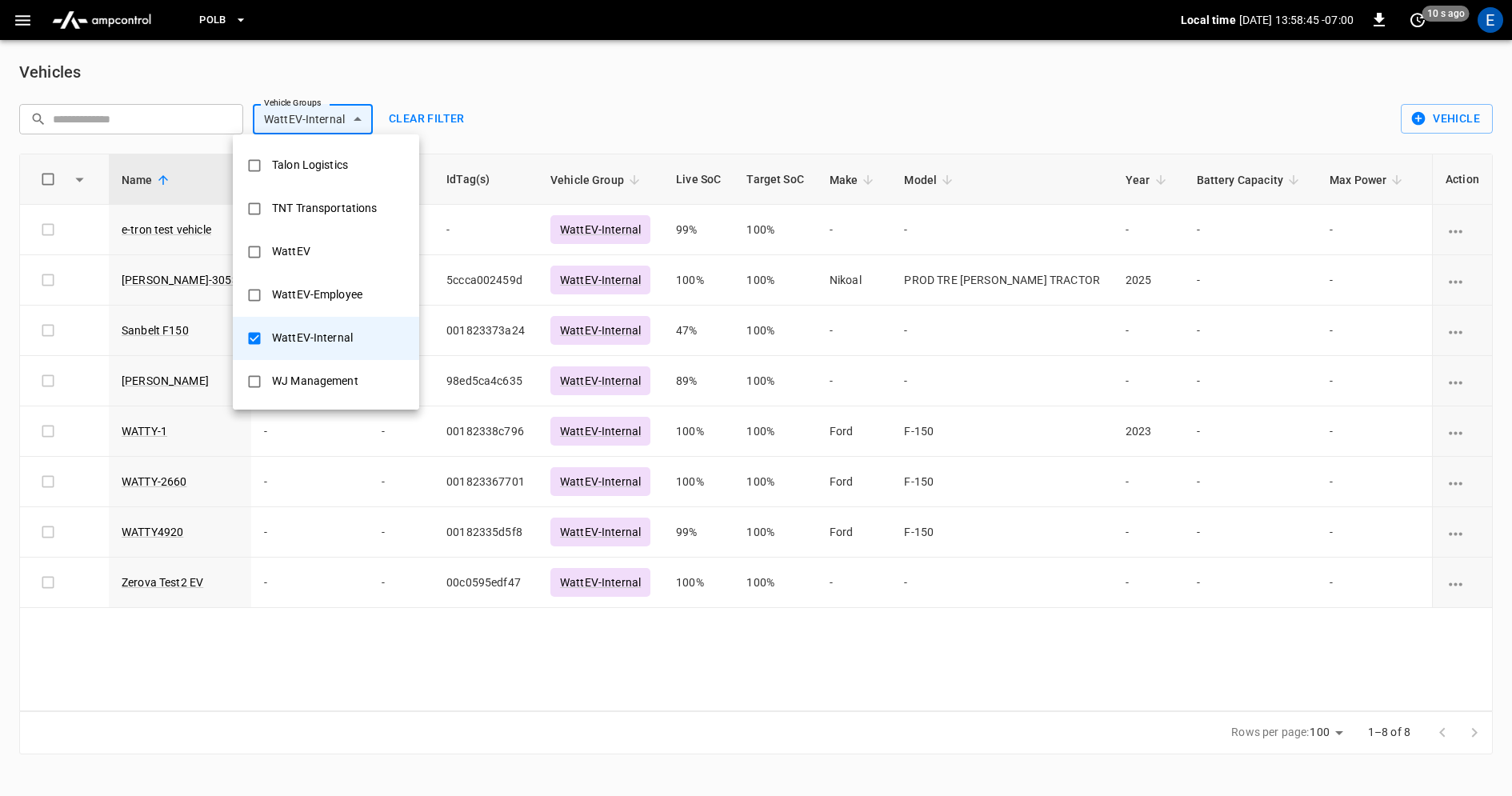
click at [315, 298] on div "WattEV-Employee" at bounding box center [317, 295] width 110 height 30
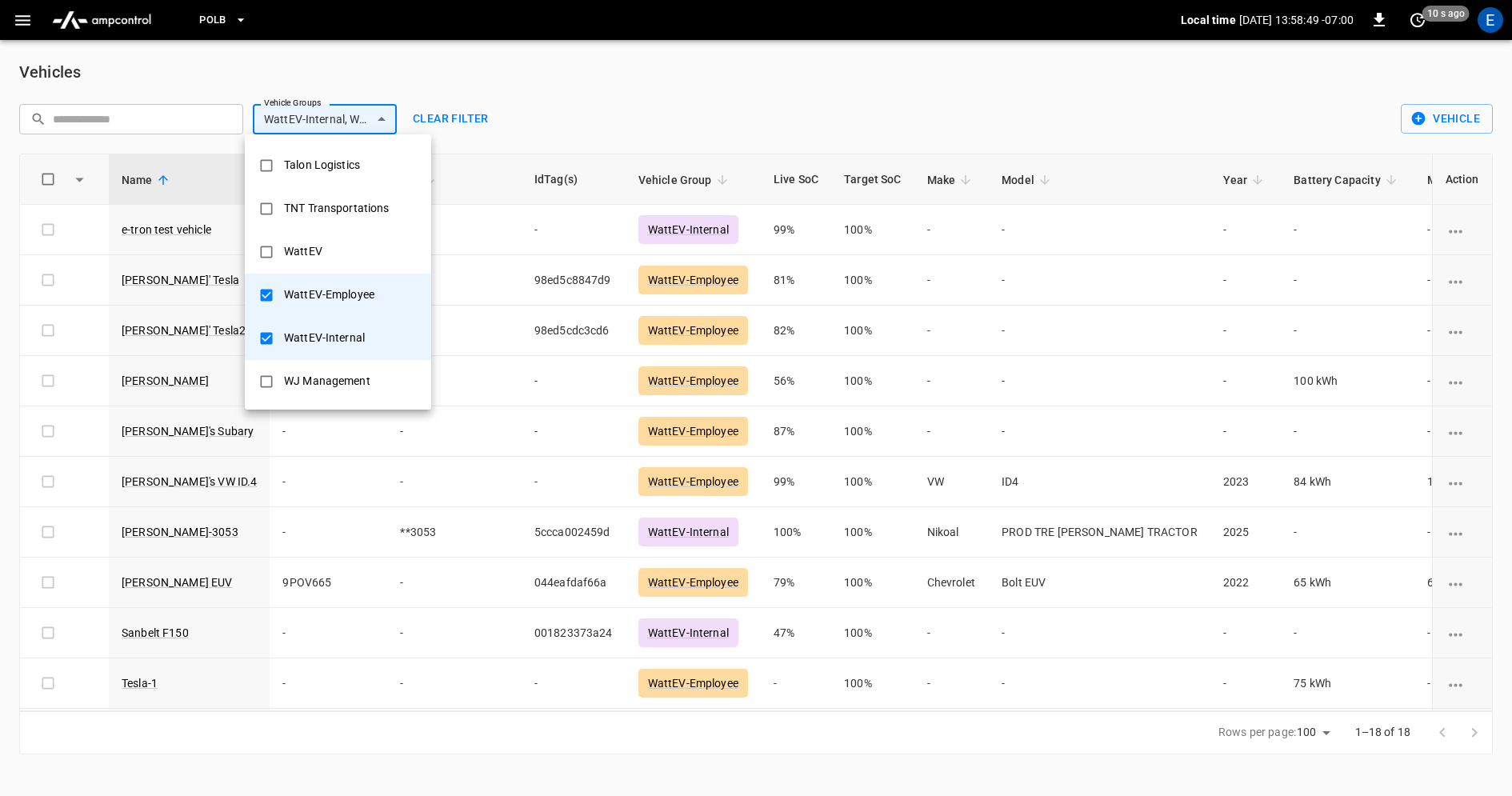
click at [318, 256] on div "WattEV" at bounding box center [303, 252] width 58 height 30
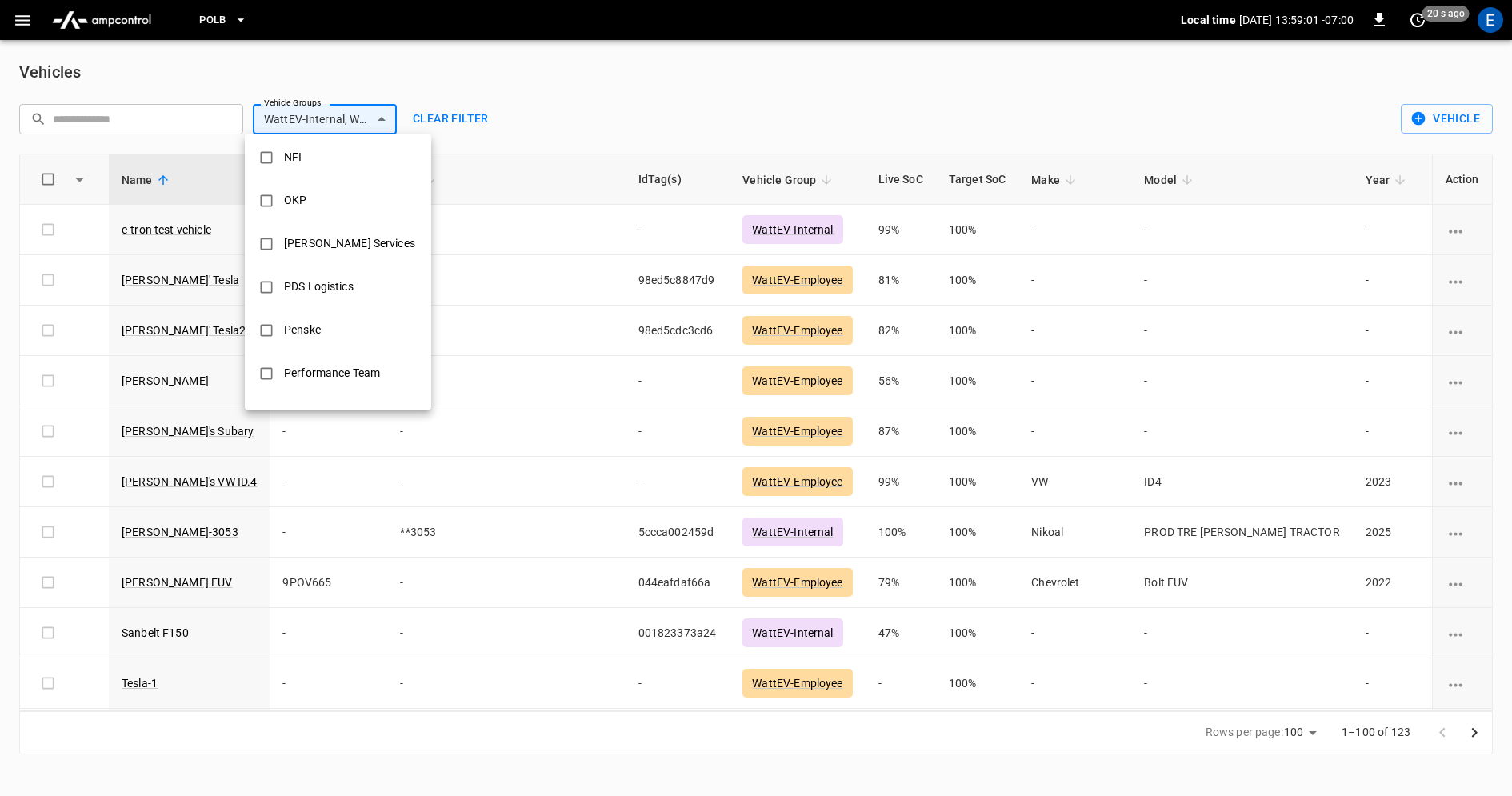
scroll to position [412, 0]
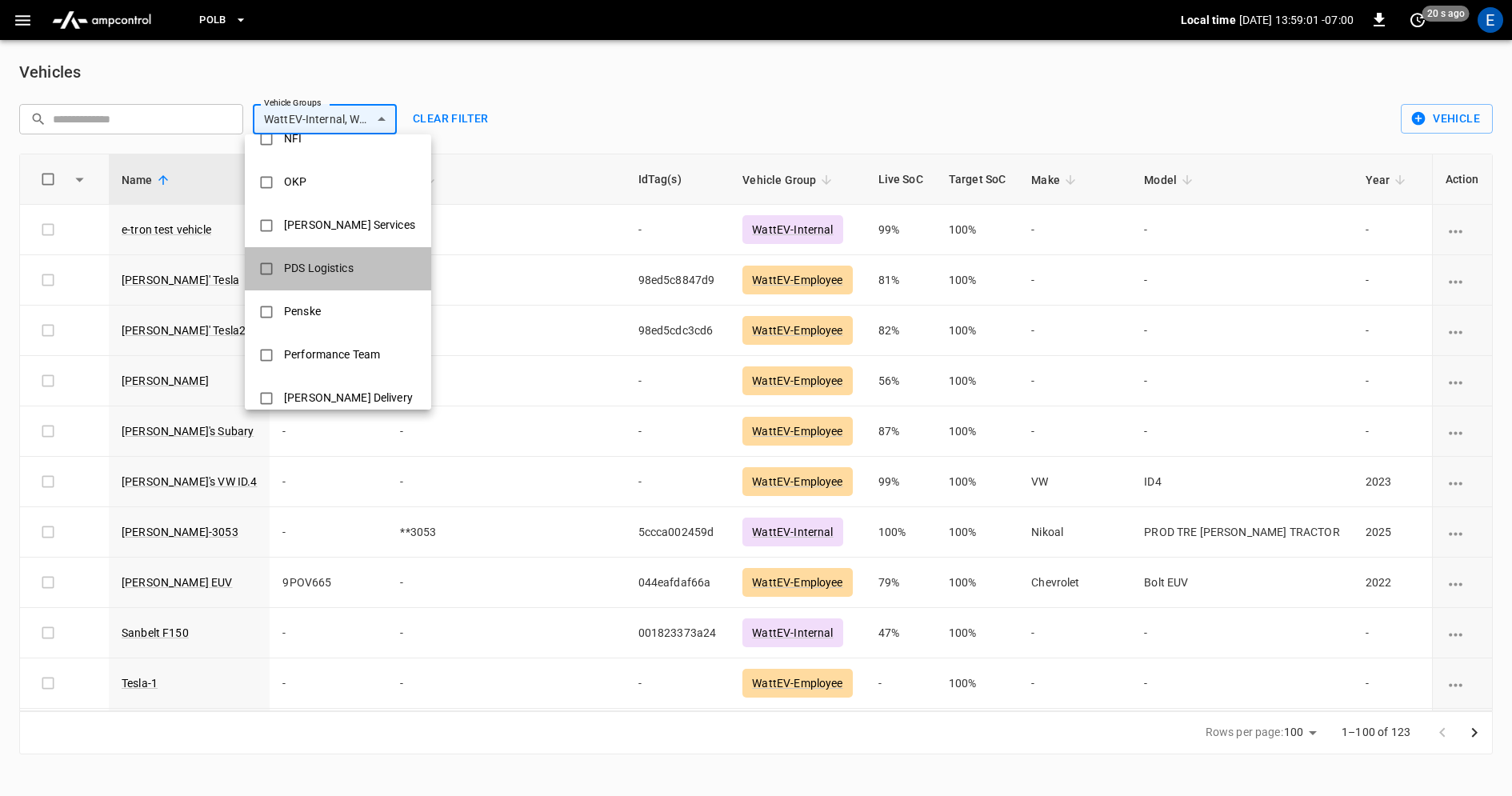
click at [341, 273] on div "PDS Logistics" at bounding box center [318, 268] width 89 height 30
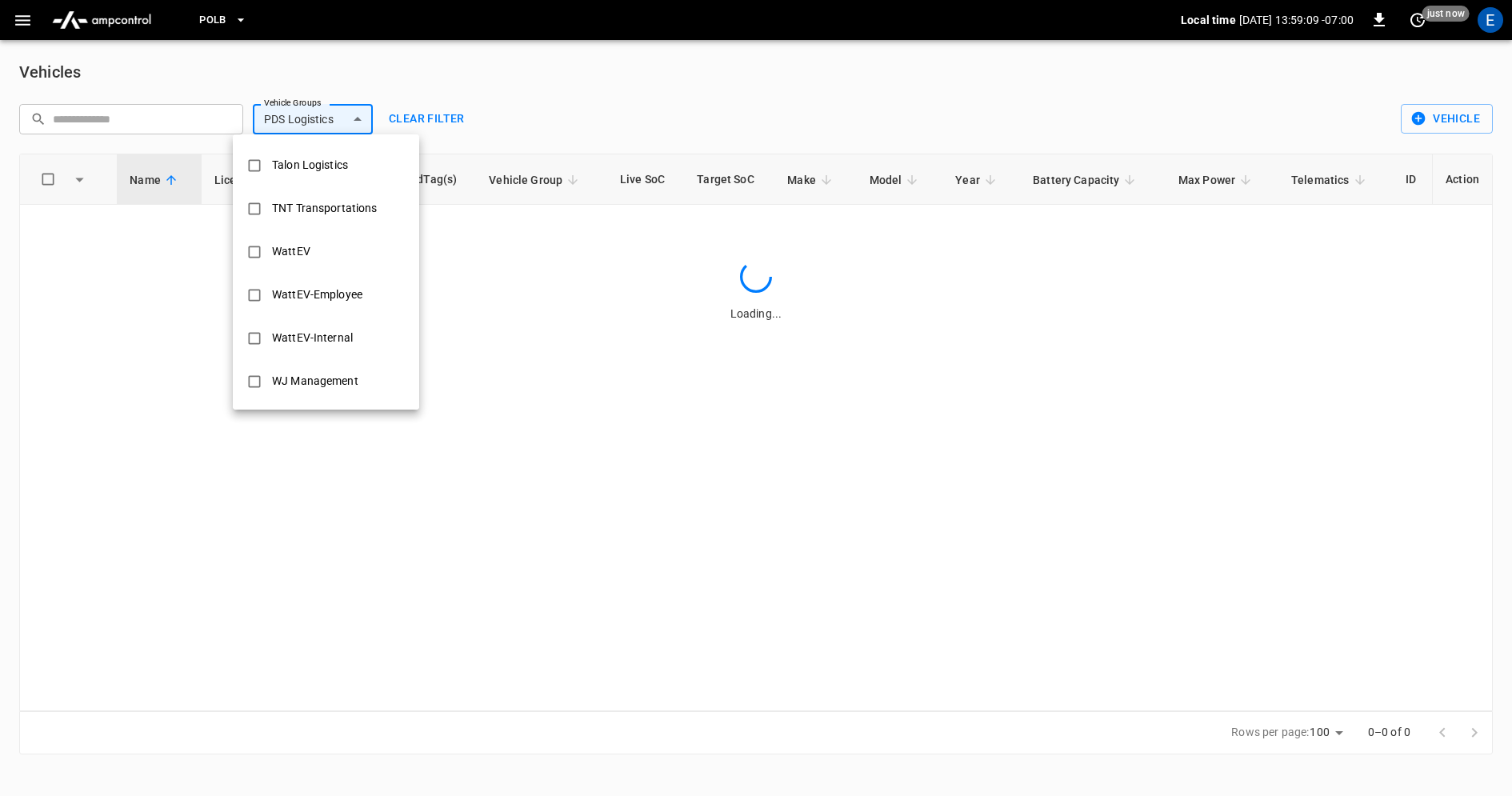
scroll to position [408, 0]
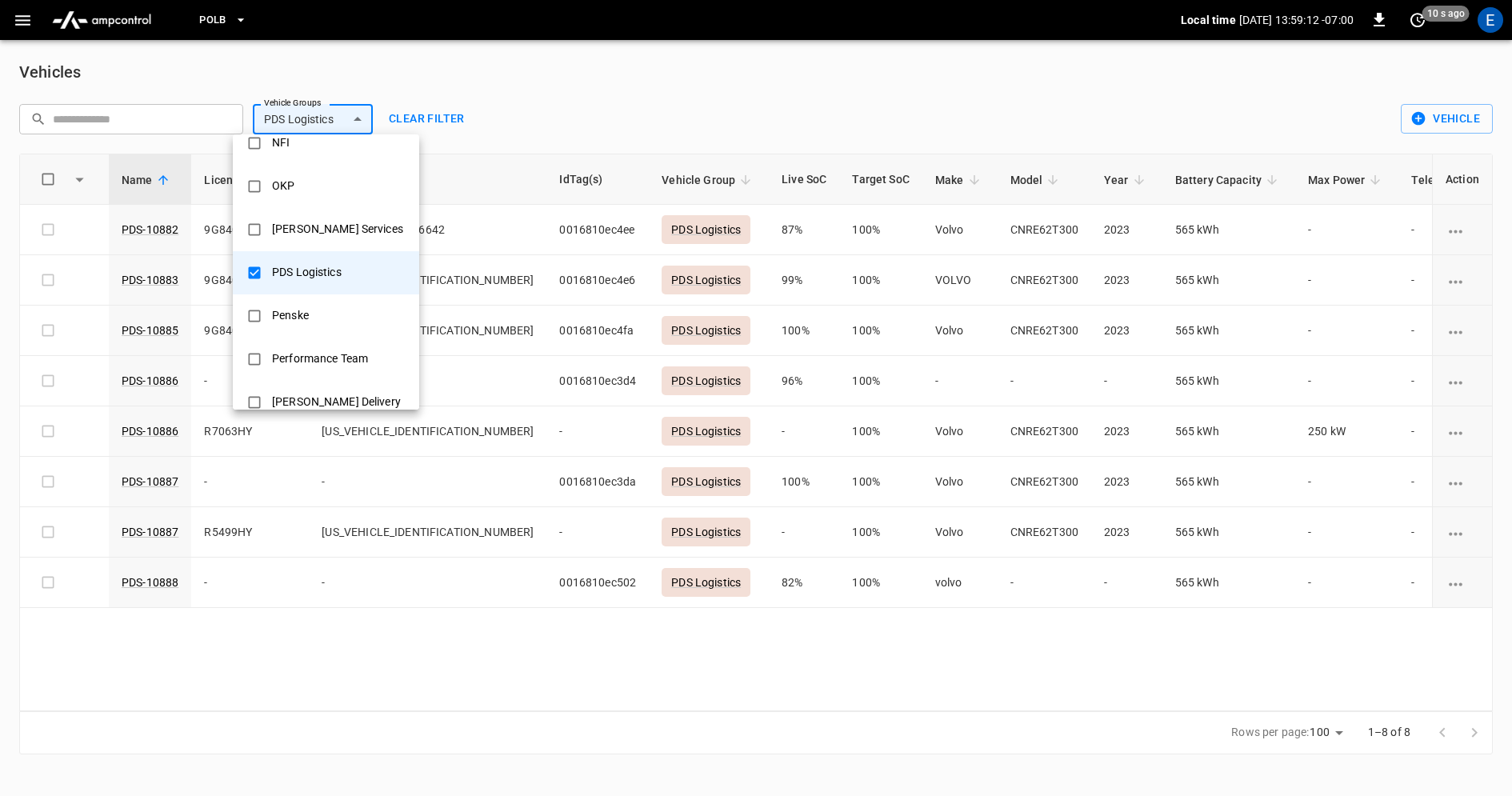
click at [838, 694] on div at bounding box center [756, 398] width 1512 height 796
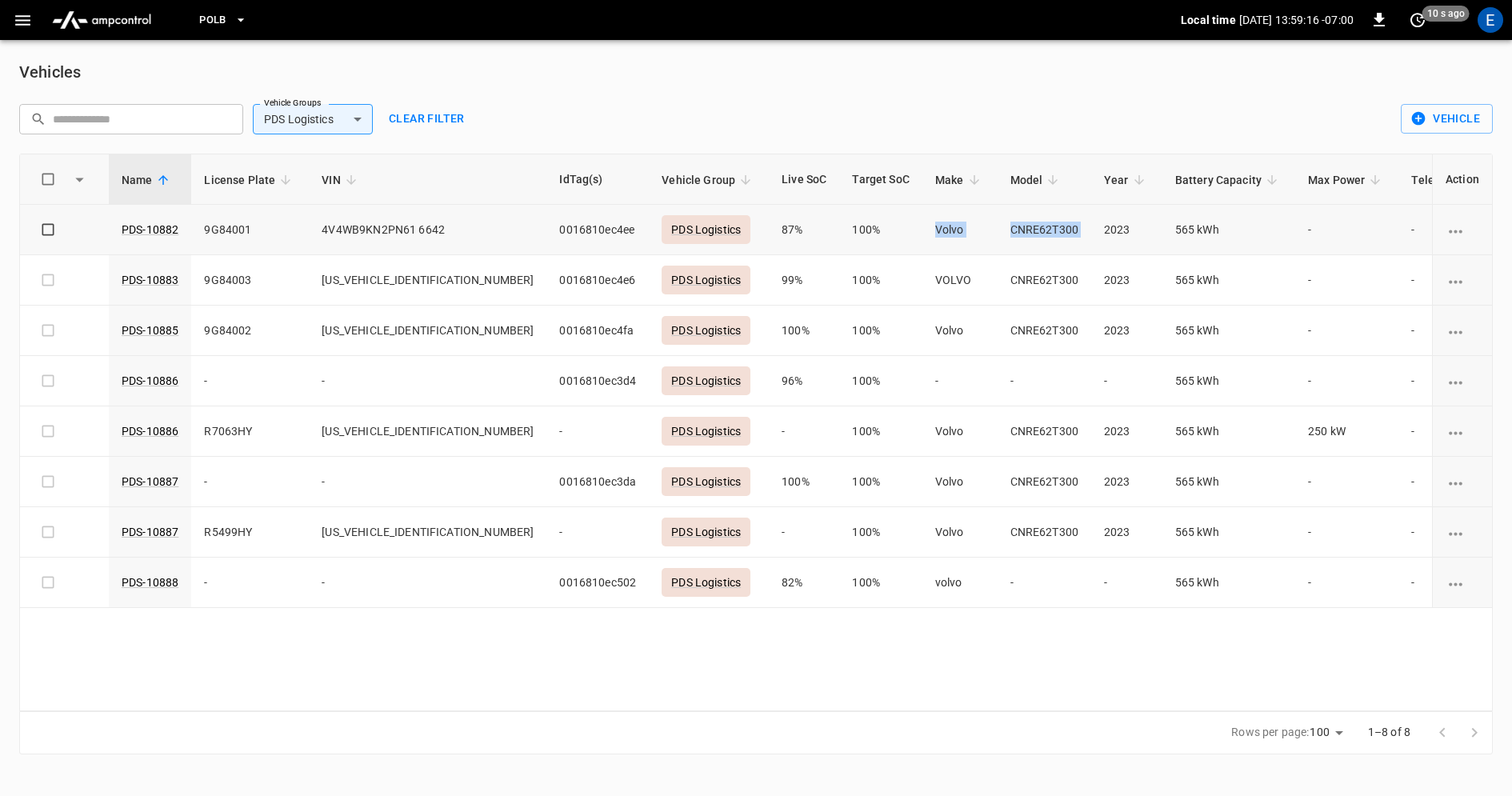
drag, startPoint x: 840, startPoint y: 227, endPoint x: 993, endPoint y: 230, distance: 153.0
click at [993, 230] on tr "PDS-10882 9G84001 4V4WB9KN2PN61 6642 0016810ec4ee PDS Logistics 87% 100% Volvo …" at bounding box center [829, 230] width 1619 height 50
copy tr "Volvo CNRE62T300"
click at [318, 124] on body "**********" at bounding box center [756, 387] width 1512 height 773
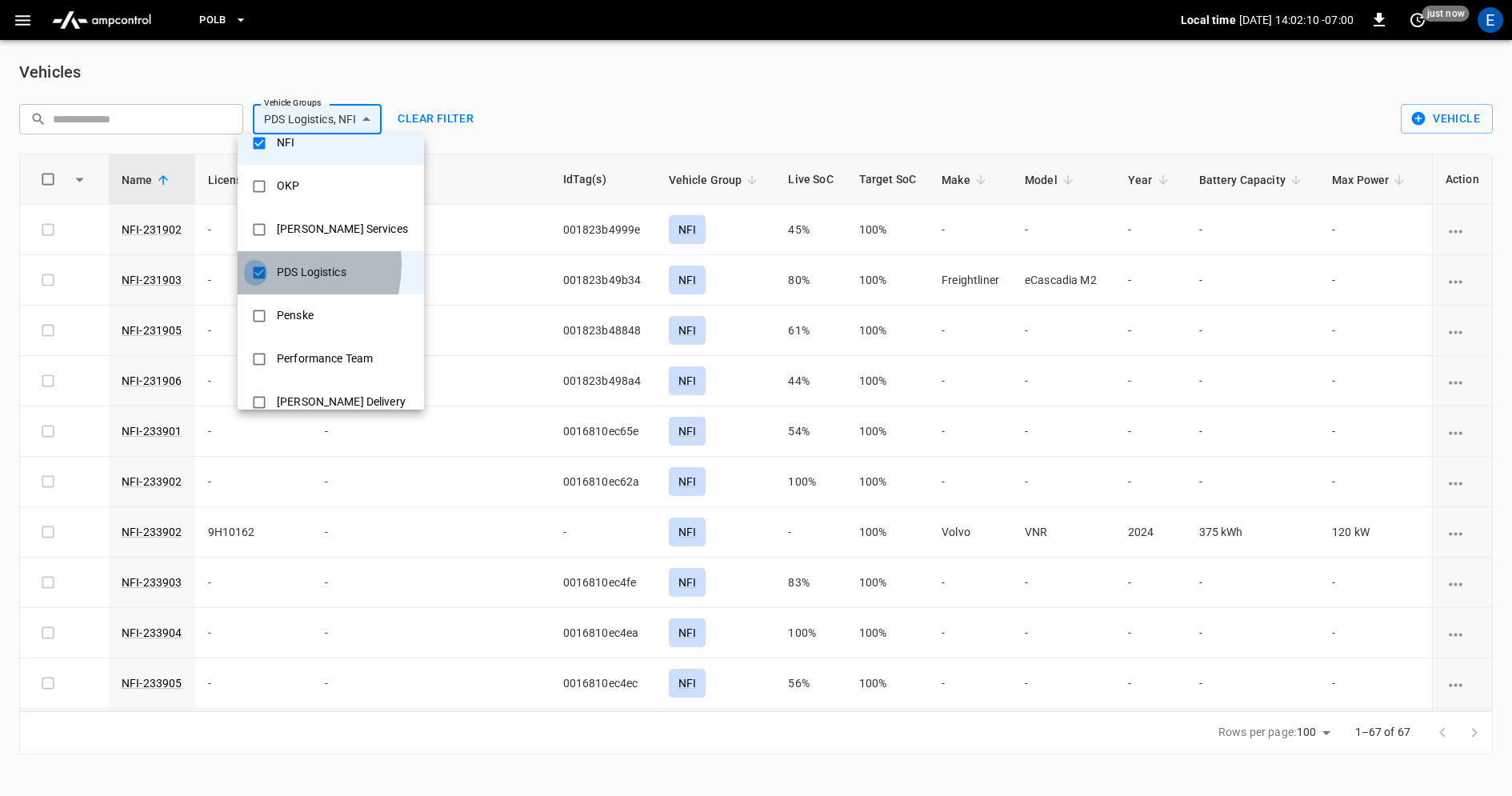
type input "***"
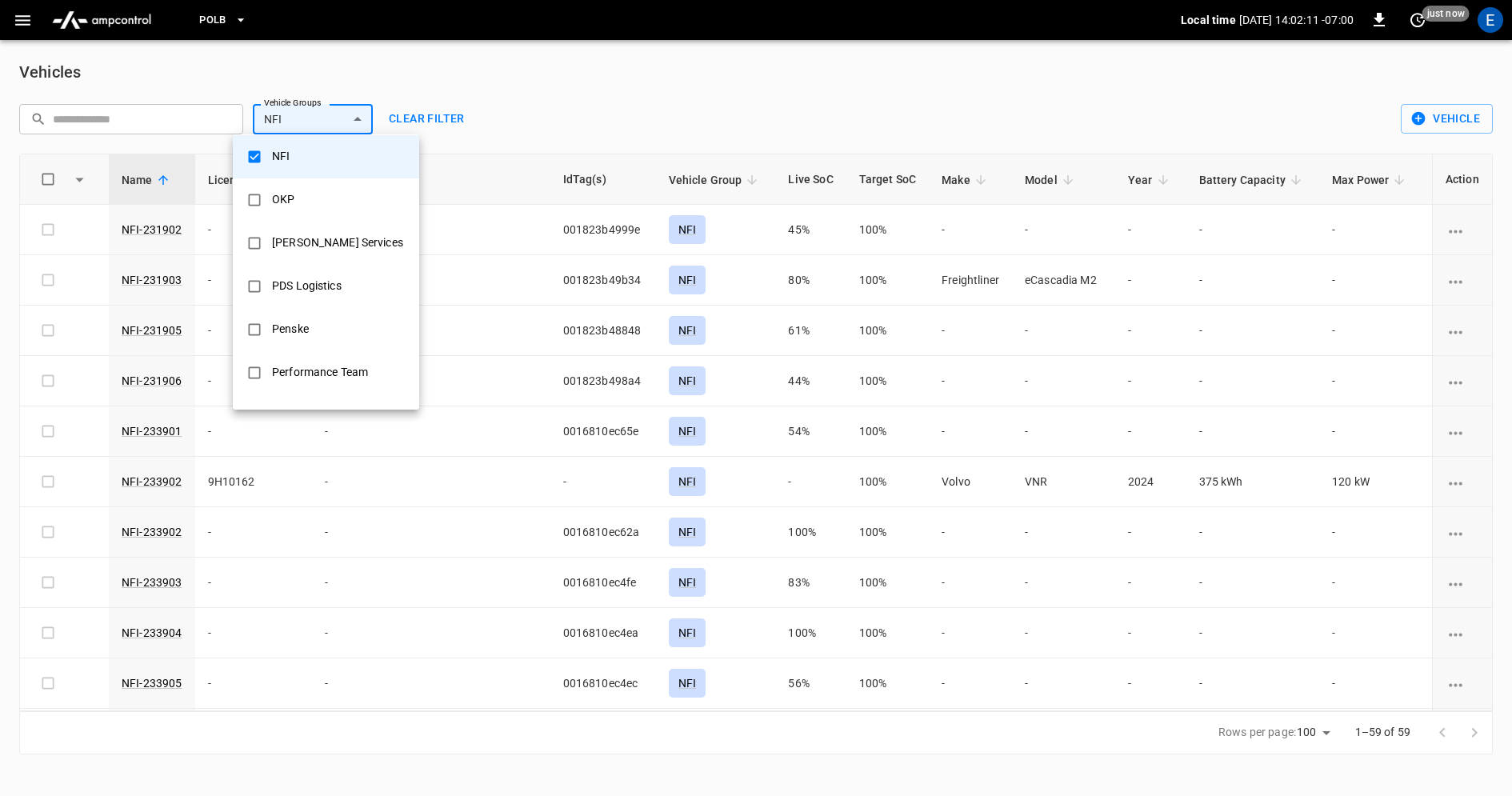
click at [656, 90] on div at bounding box center [756, 398] width 1512 height 796
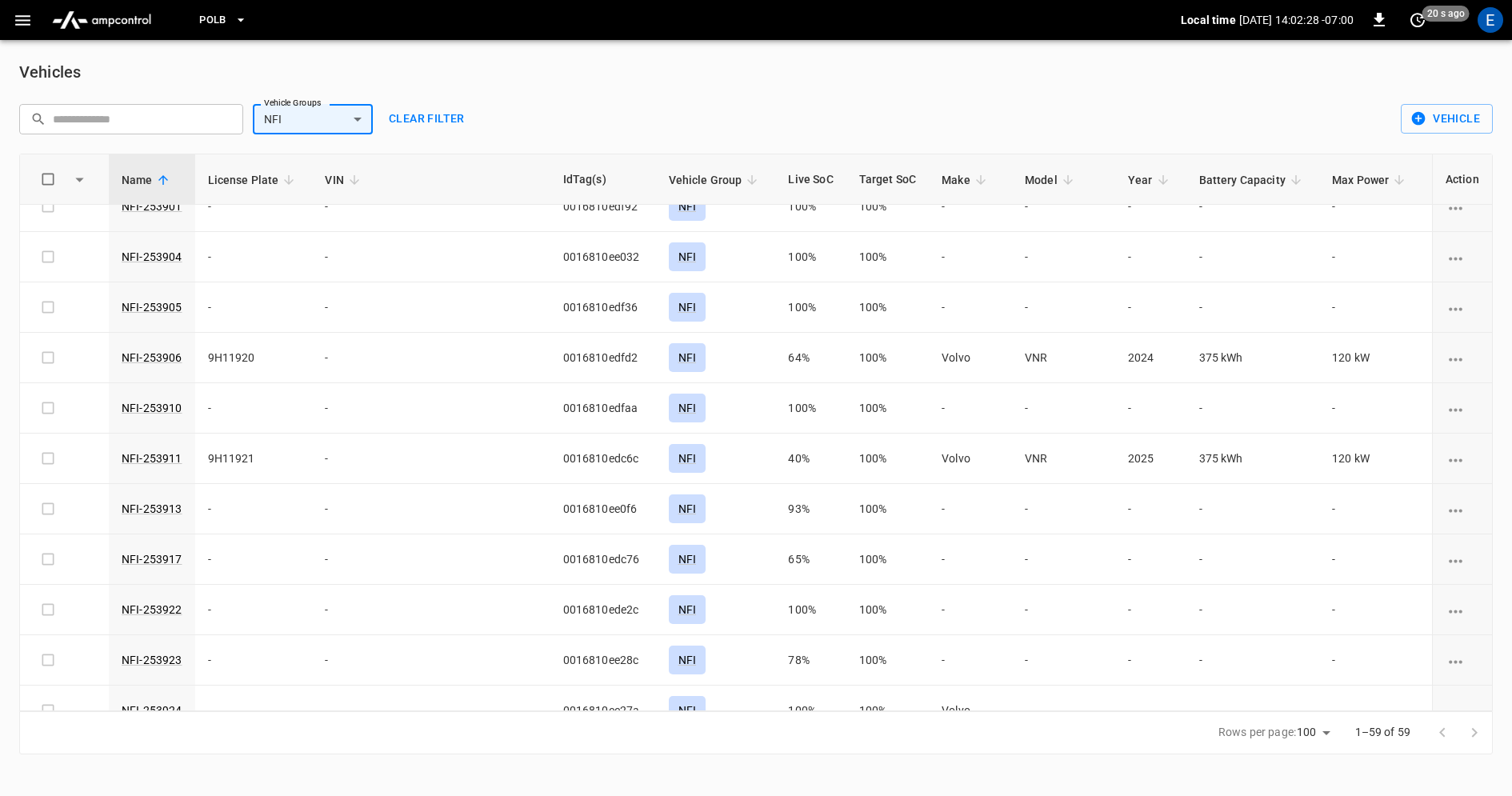
scroll to position [2453, 0]
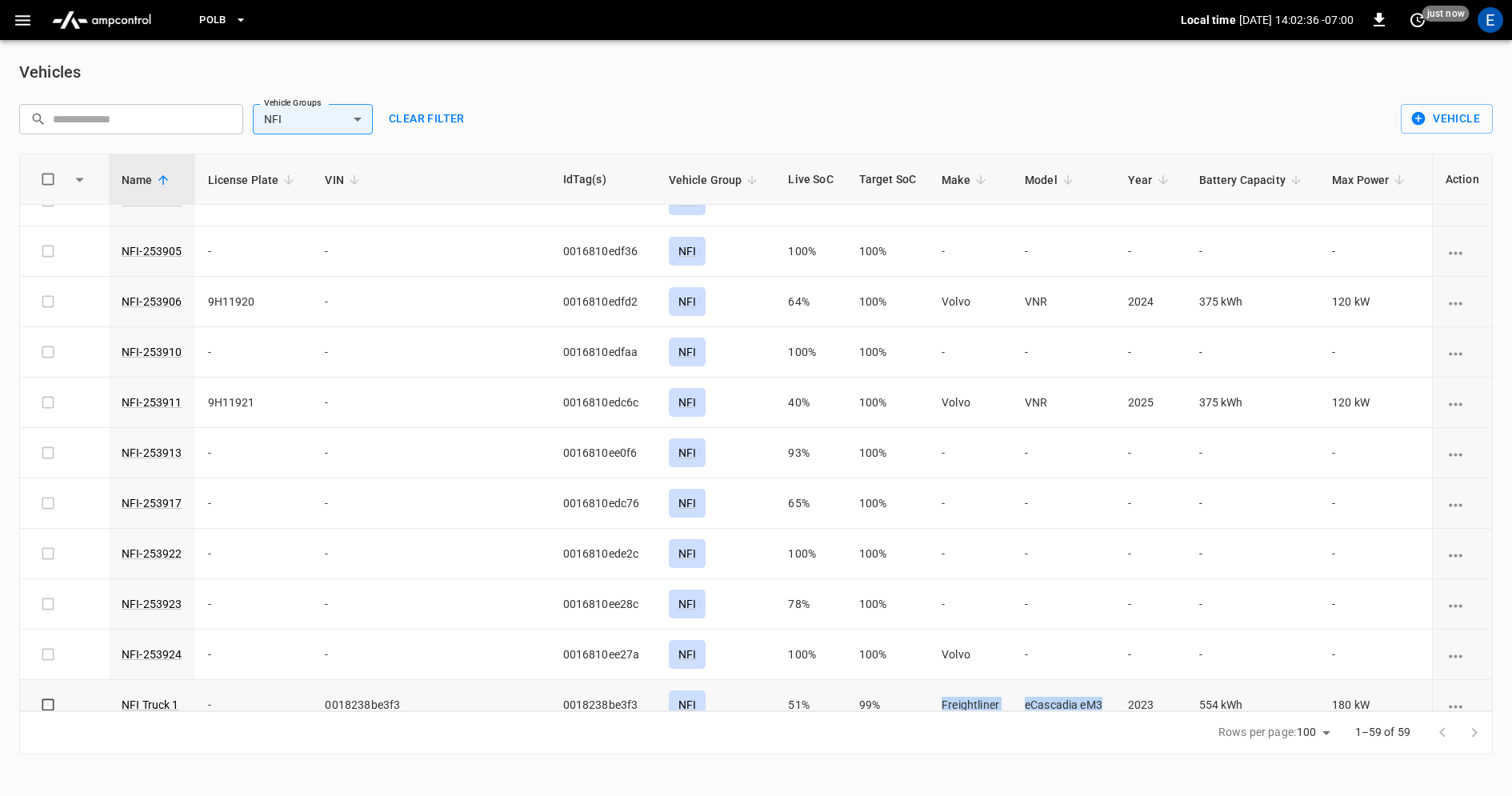
drag, startPoint x: 840, startPoint y: 683, endPoint x: 1011, endPoint y: 685, distance: 171.0
click at [1011, 685] on tr "NFI Truck 1 - 0018238be3f3 0018238be3f3 NFI 51% 99% Freightliner eCascadia eM3 …" at bounding box center [841, 705] width 1644 height 50
copy tr "Freightliner eCascadia eM3"
